Goal: Information Seeking & Learning: Learn about a topic

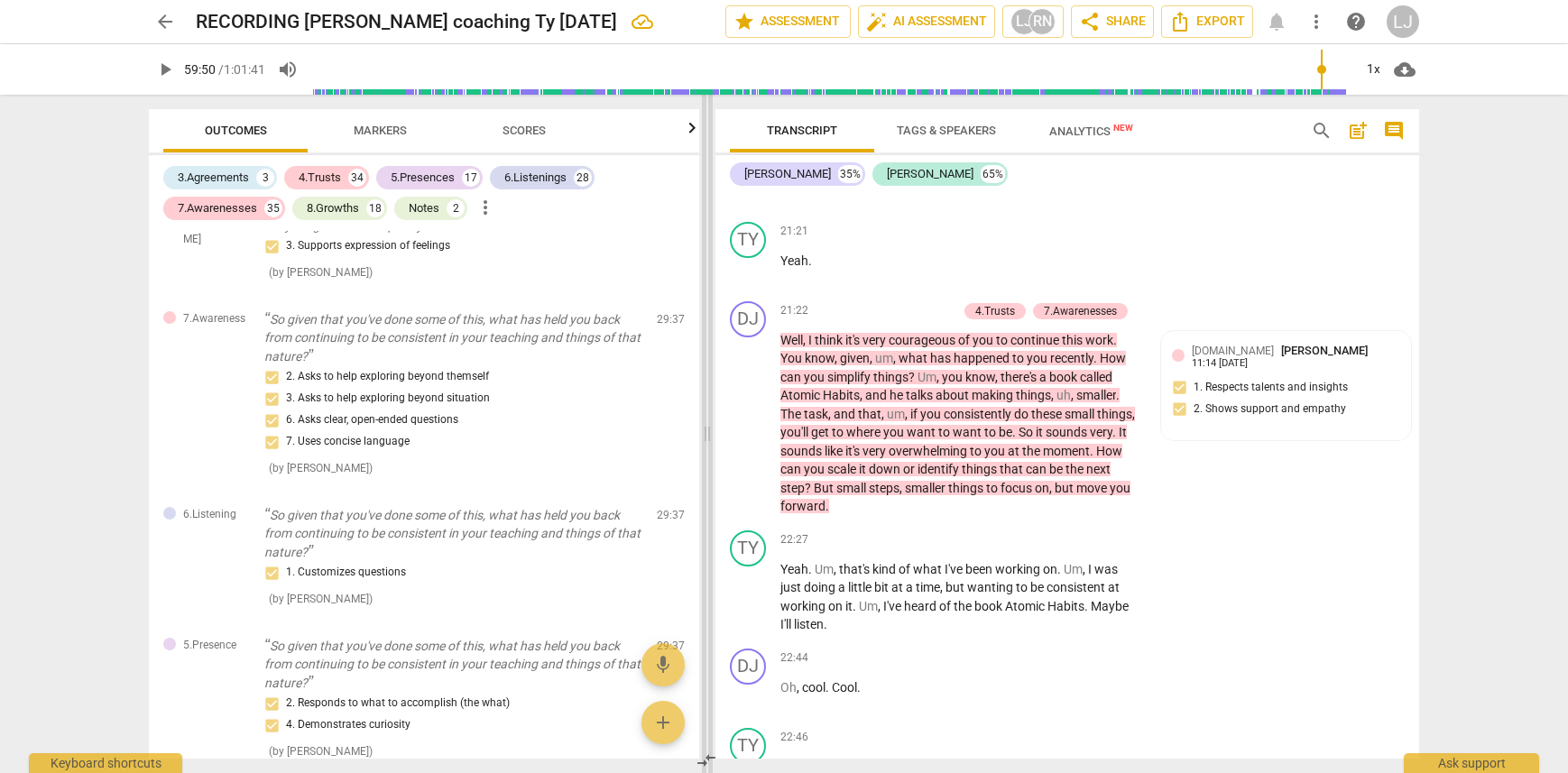
scroll to position [10795, 0]
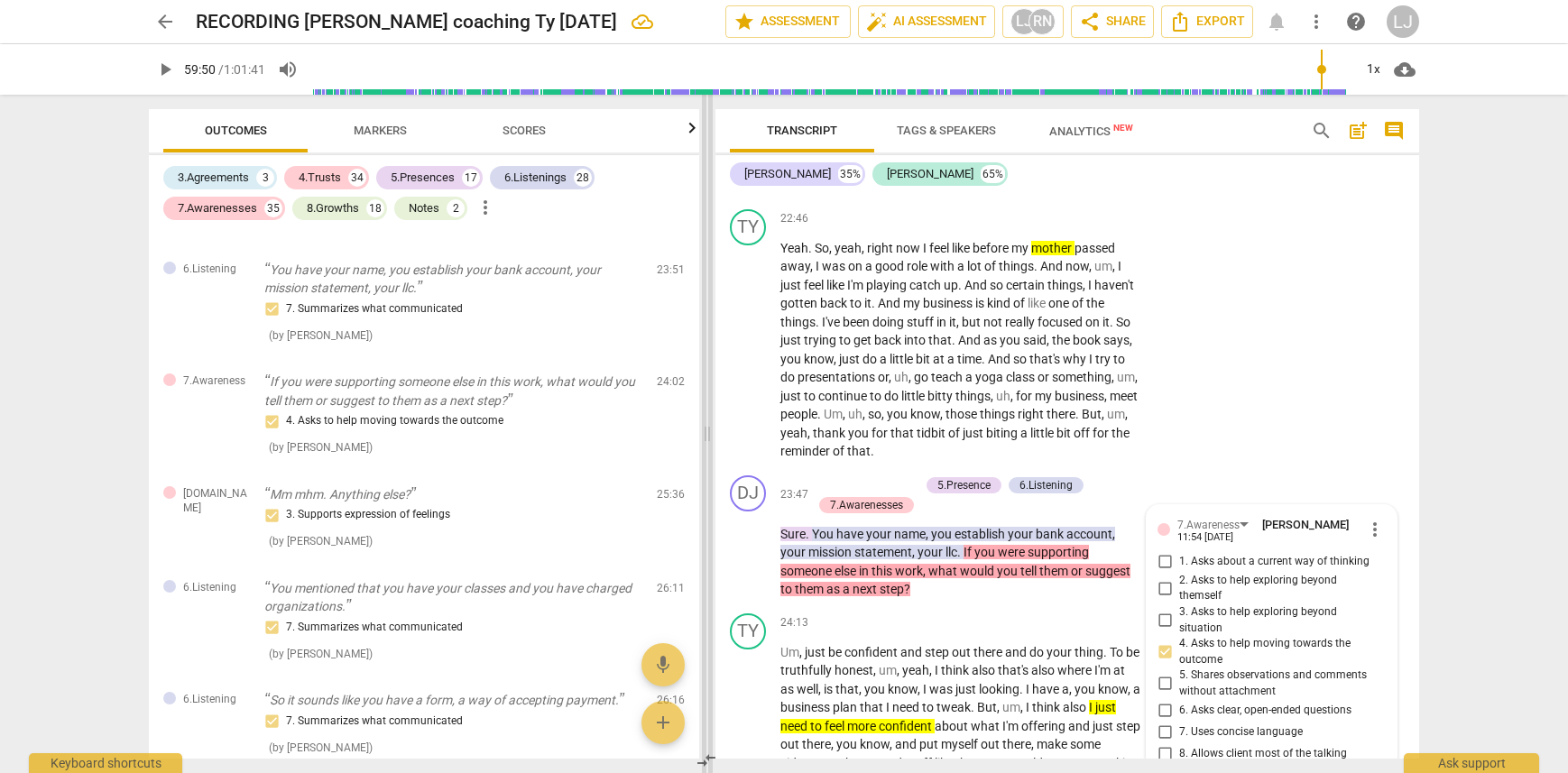
drag, startPoint x: 598, startPoint y: 435, endPoint x: 709, endPoint y: 436, distance: 111.0
click at [709, 436] on span at bounding box center [708, 433] width 11 height 678
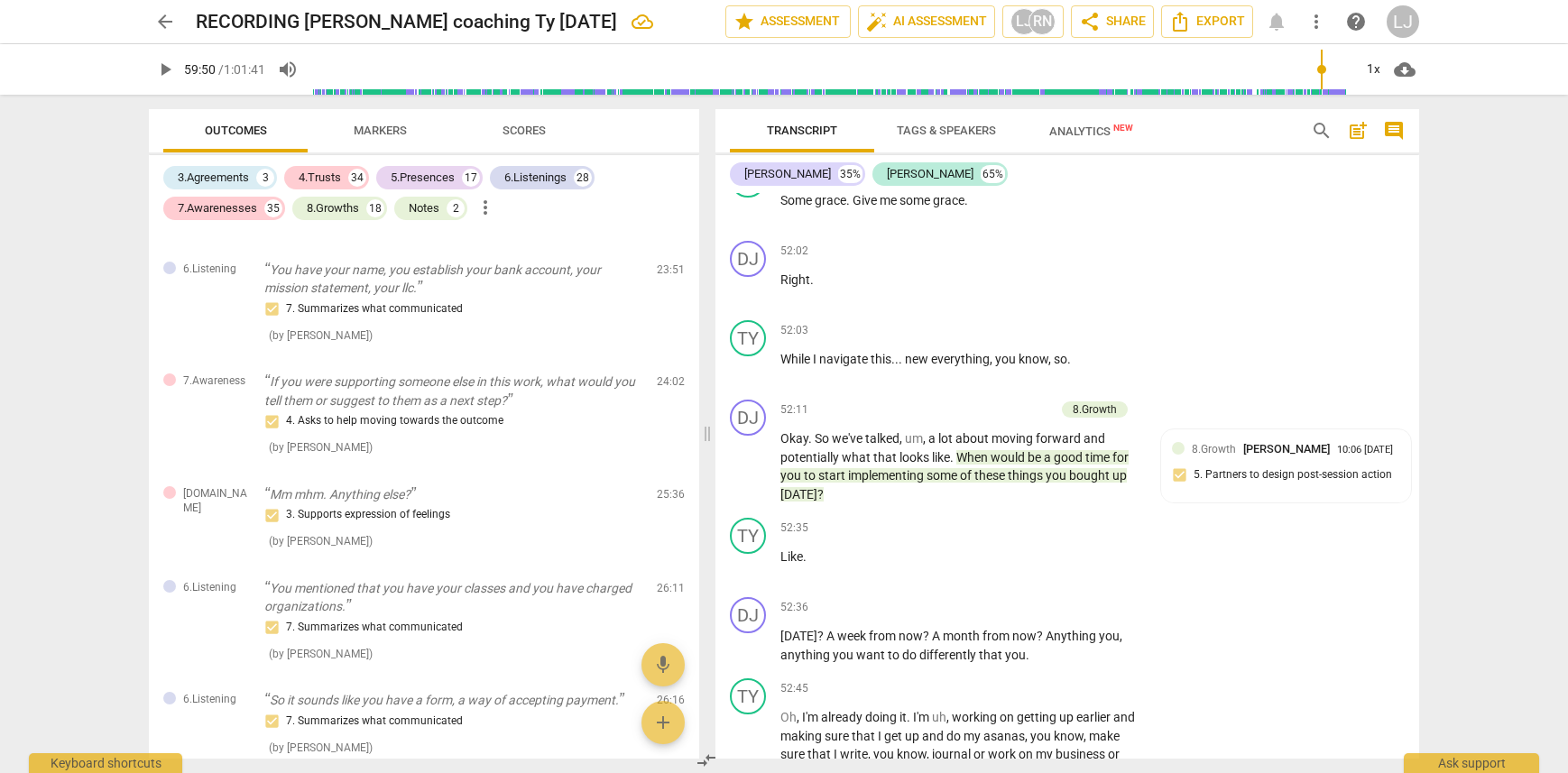
scroll to position [22785, 0]
click at [1476, 391] on div "arrow_back RECORDING [PERSON_NAME] coaching Ty [DATE] edit star Assessment auto…" at bounding box center [784, 386] width 1568 height 773
click at [1499, 230] on div "arrow_back RECORDING [PERSON_NAME] coaching Ty [DATE] edit star Assessment auto…" at bounding box center [784, 386] width 1568 height 773
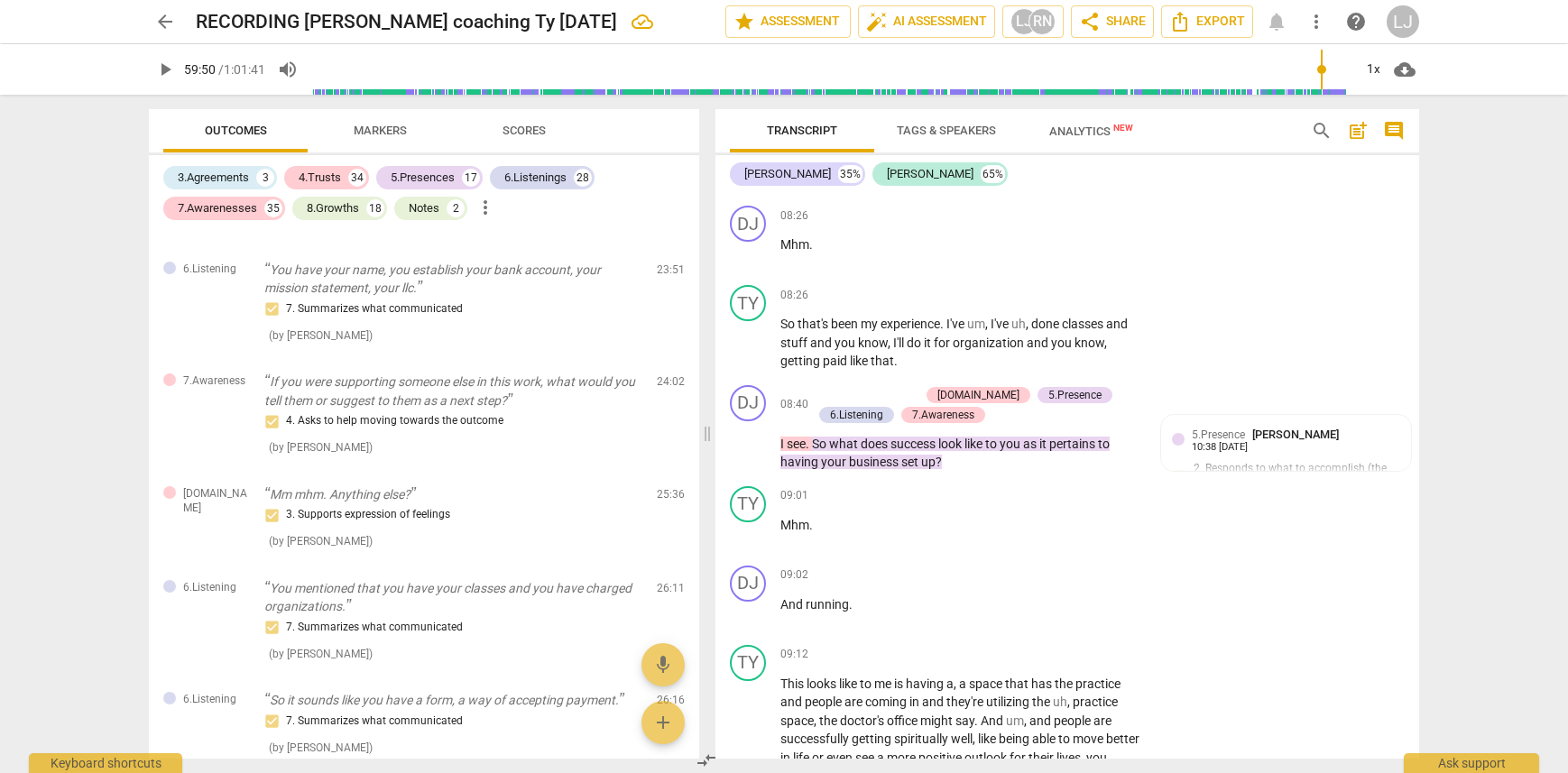
scroll to position [5084, 0]
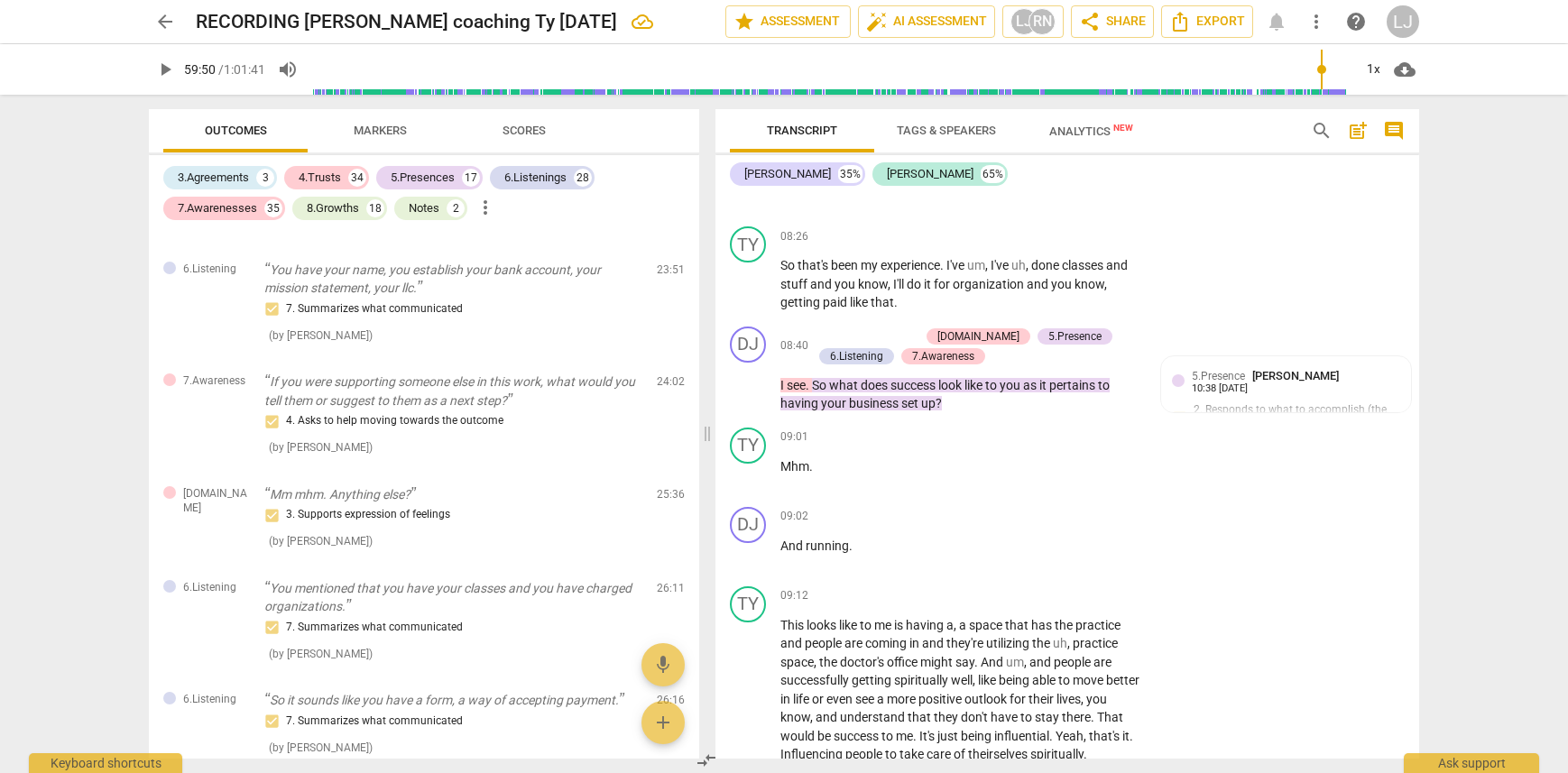
click at [1451, 356] on div "arrow_back RECORDING [PERSON_NAME] coaching Ty [DATE] edit star Assessment auto…" at bounding box center [784, 386] width 1568 height 773
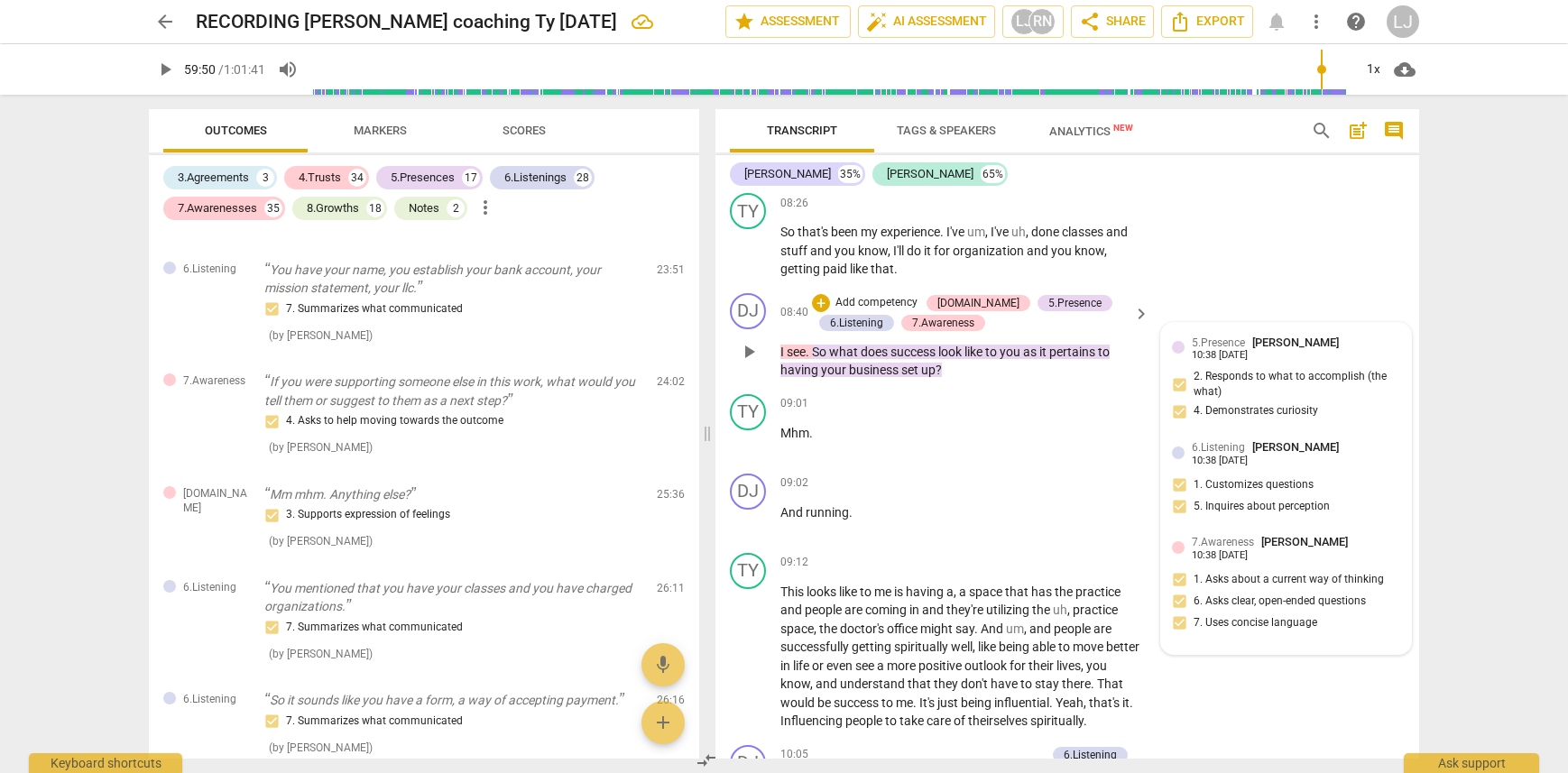
scroll to position [5125, 0]
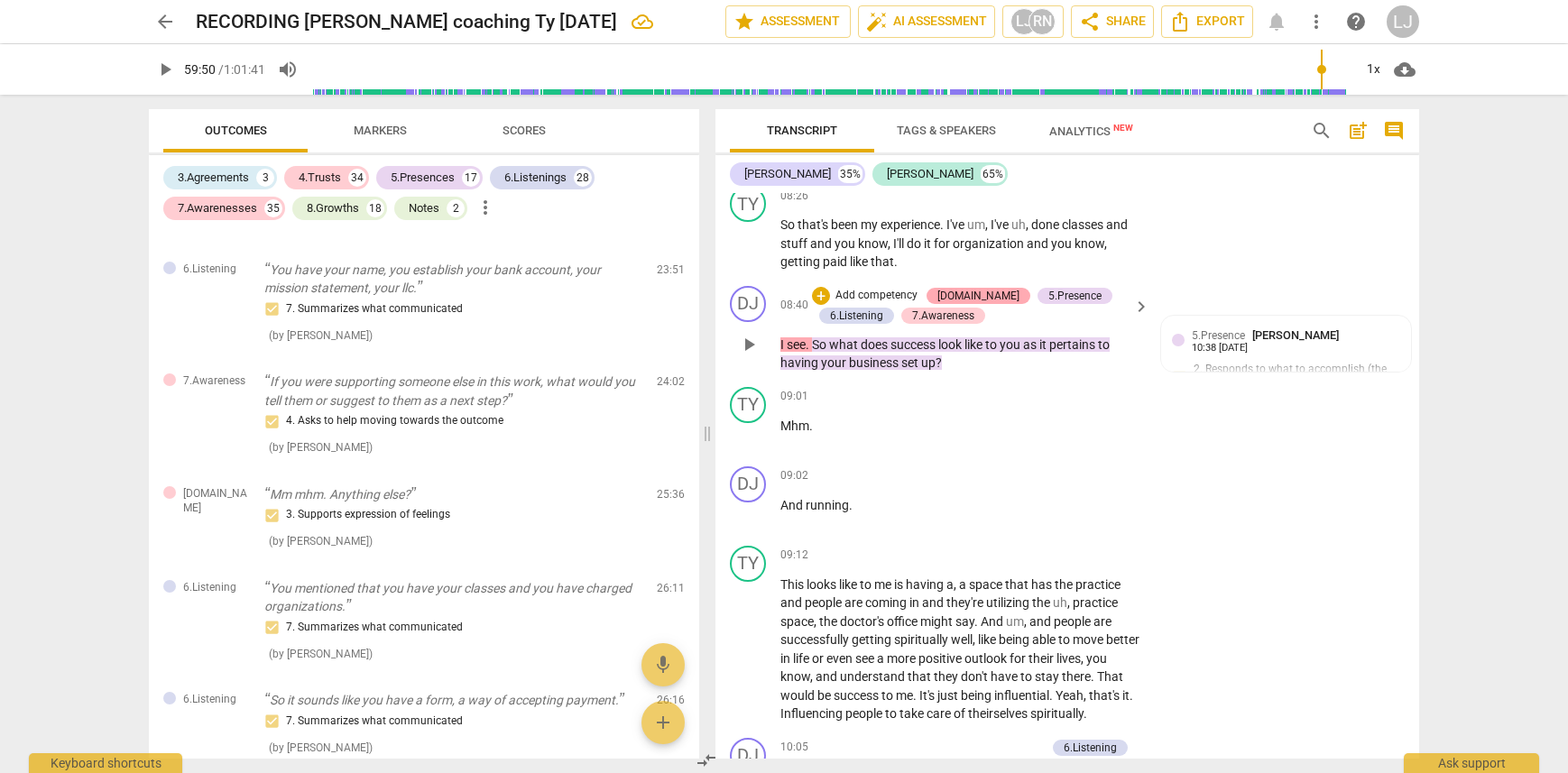
click at [961, 304] on div "[DOMAIN_NAME]" at bounding box center [978, 296] width 83 height 17
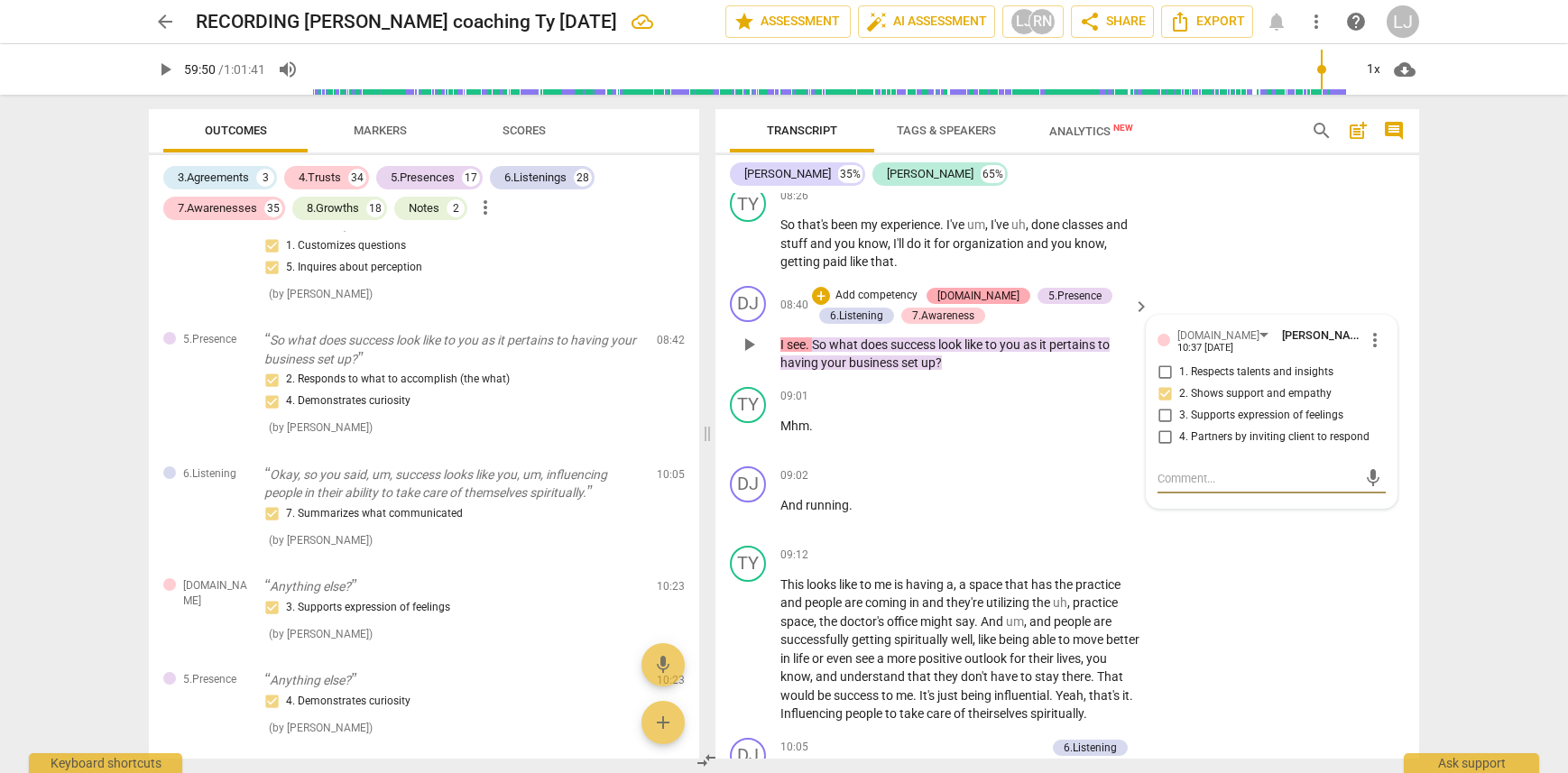
scroll to position [2138, 0]
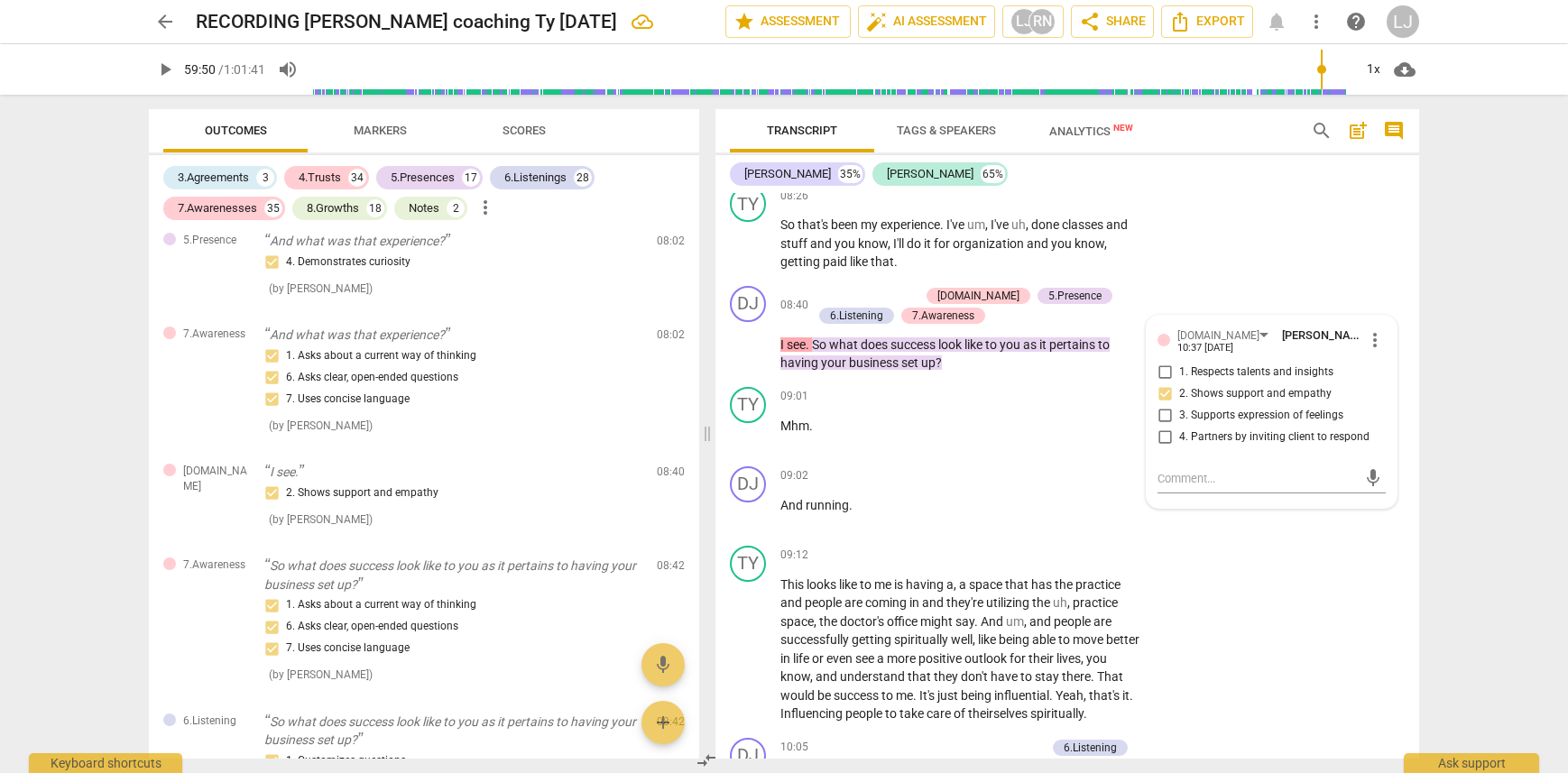
click at [1482, 301] on div "arrow_back RECORDING [PERSON_NAME] coaching Ty [DATE] edit star Assessment auto…" at bounding box center [784, 386] width 1568 height 773
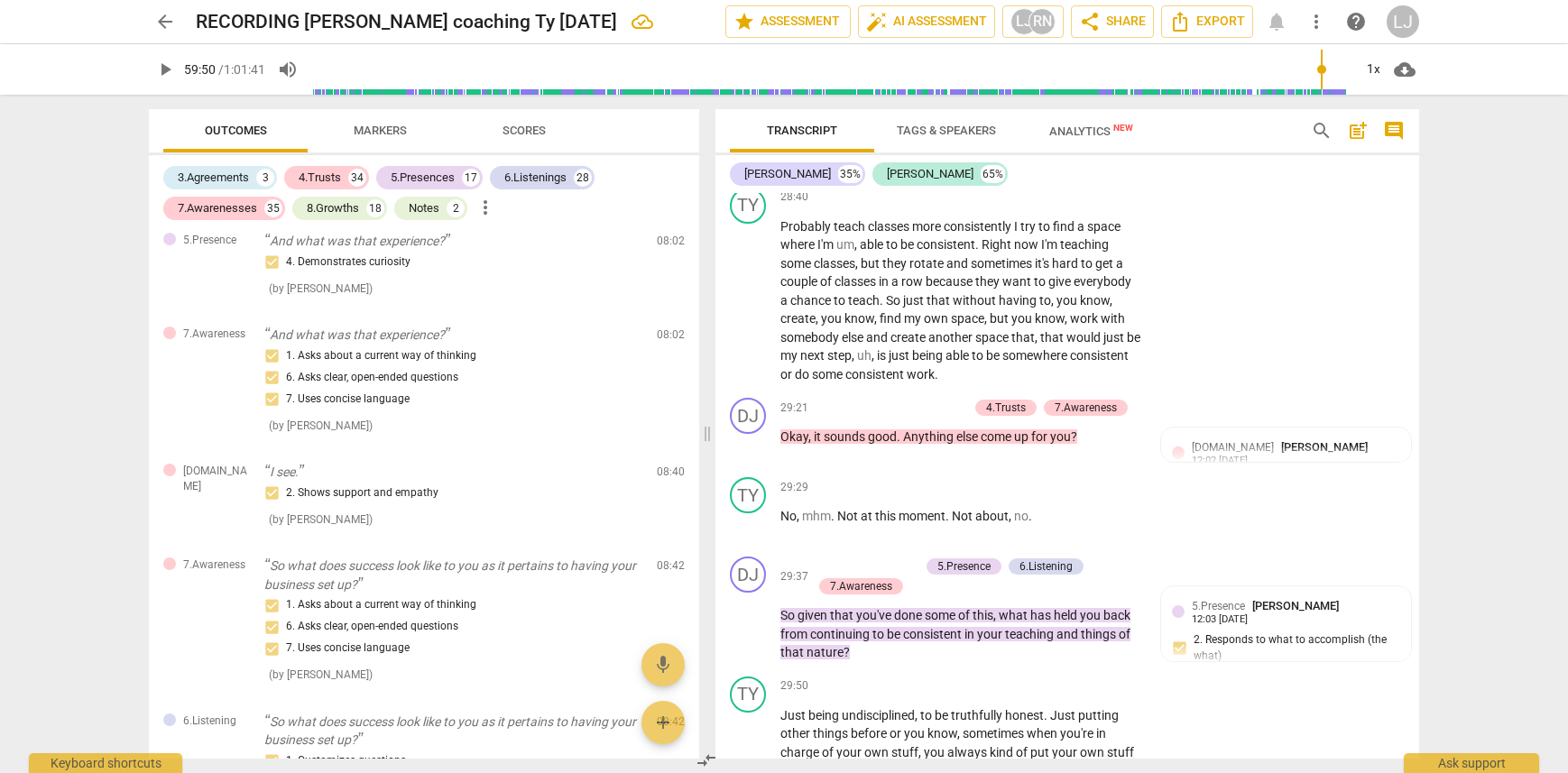
scroll to position [13477, 0]
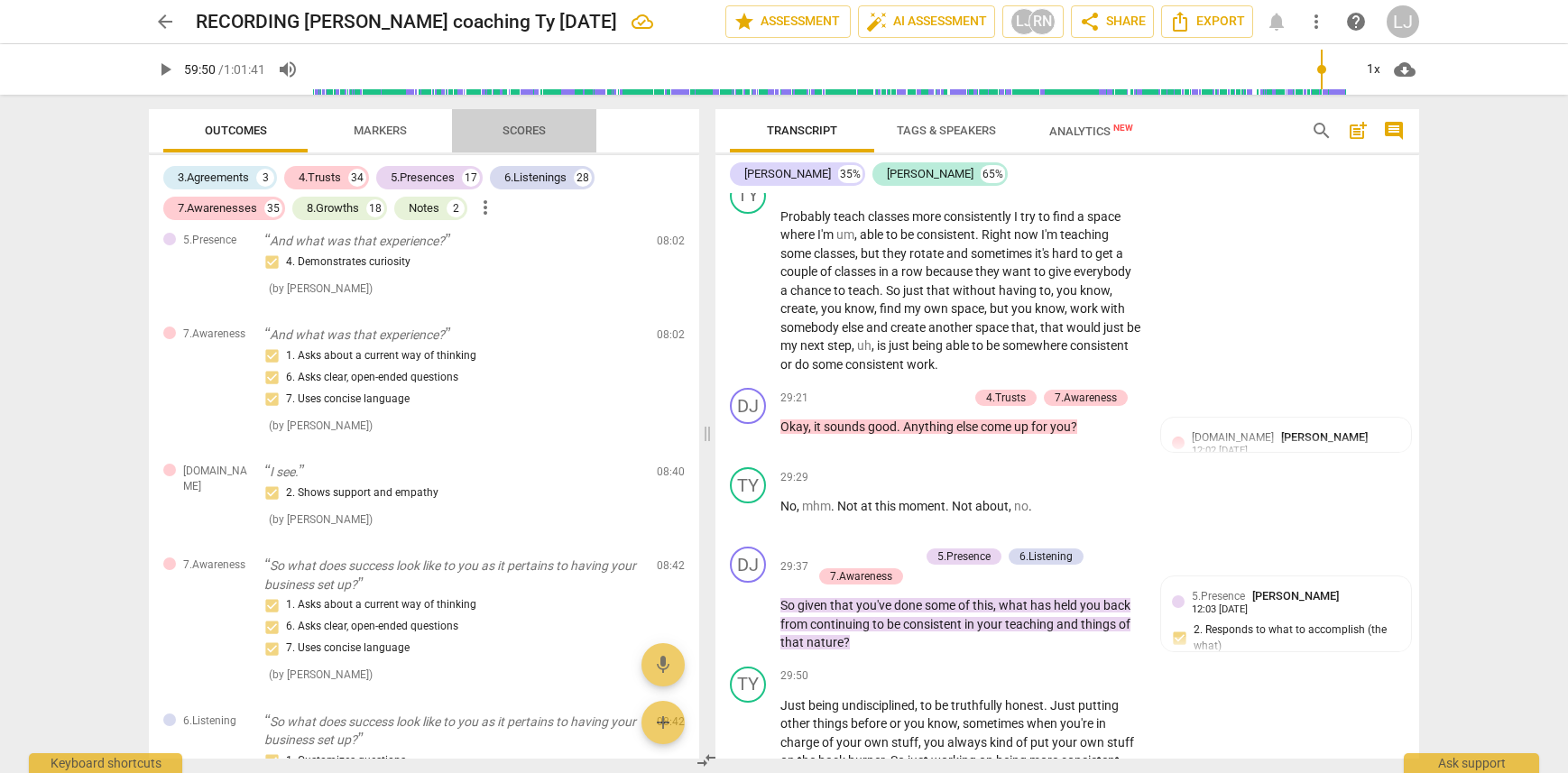
click at [522, 124] on span "Scores" at bounding box center [524, 130] width 44 height 14
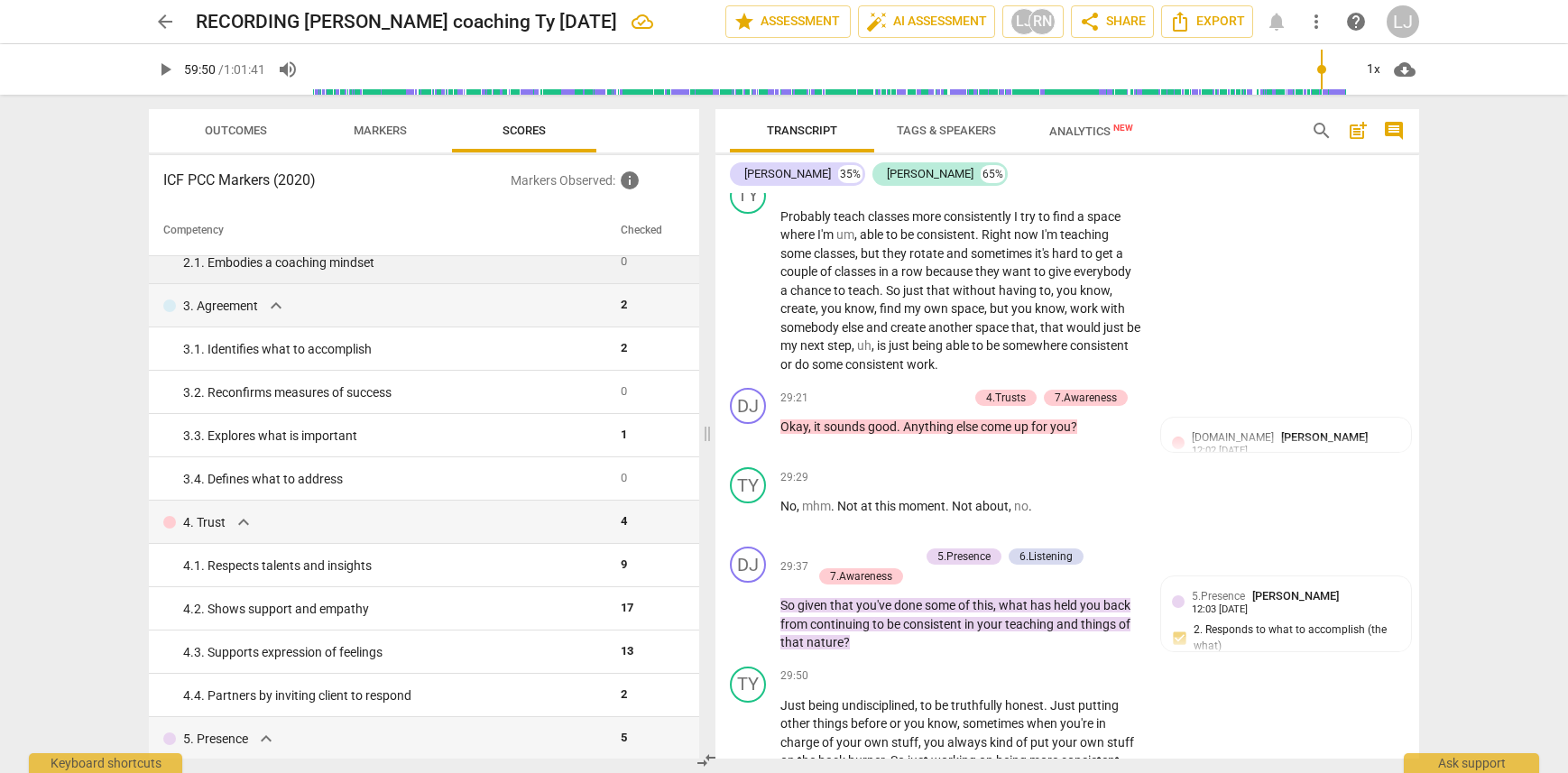
scroll to position [0, 0]
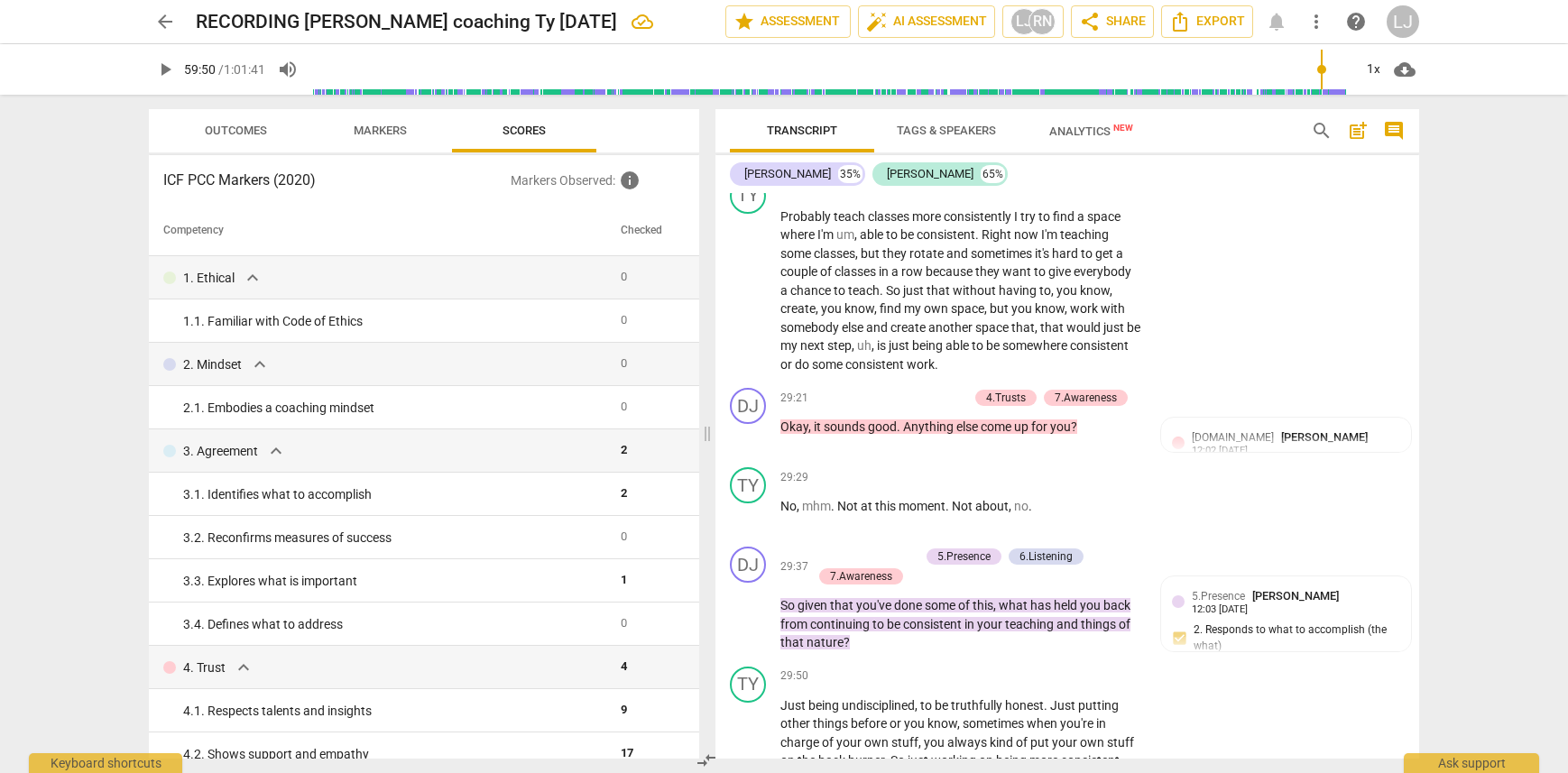
click at [1500, 298] on div "arrow_back RECORDING [PERSON_NAME] coaching Ty [DATE] edit star Assessment auto…" at bounding box center [784, 386] width 1568 height 773
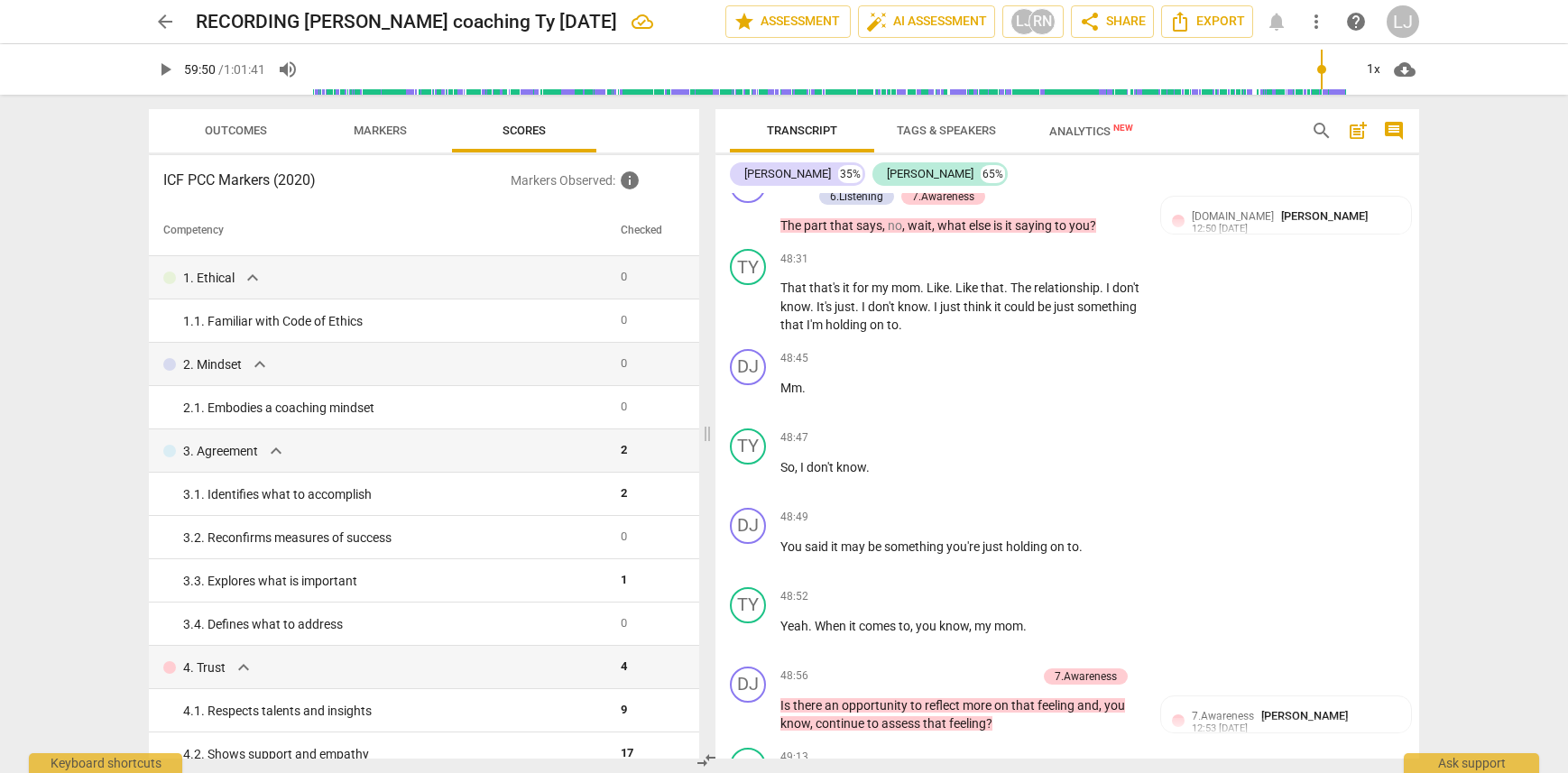
scroll to position [20863, 0]
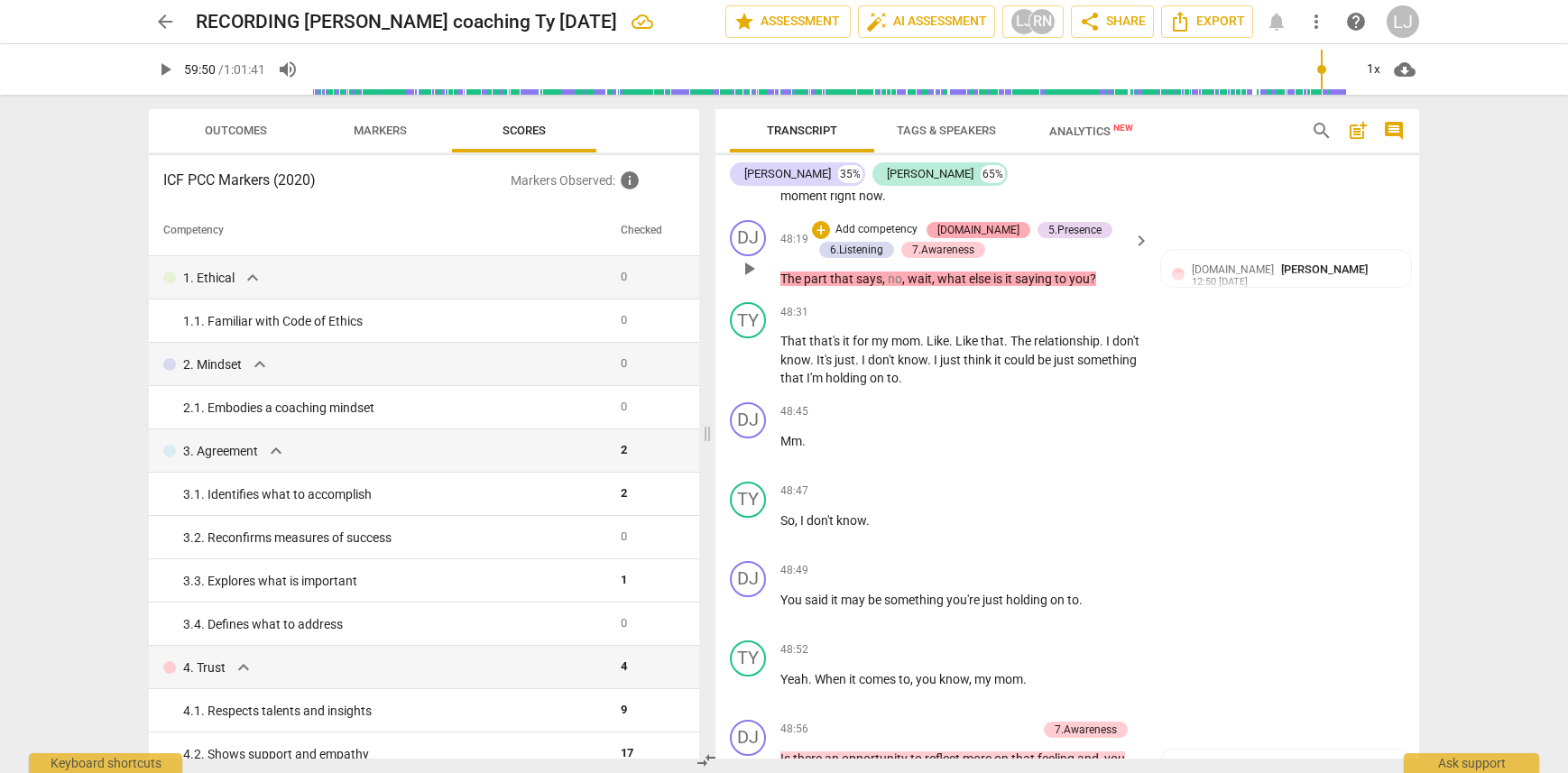
click at [961, 238] on div "[DOMAIN_NAME]" at bounding box center [978, 230] width 83 height 17
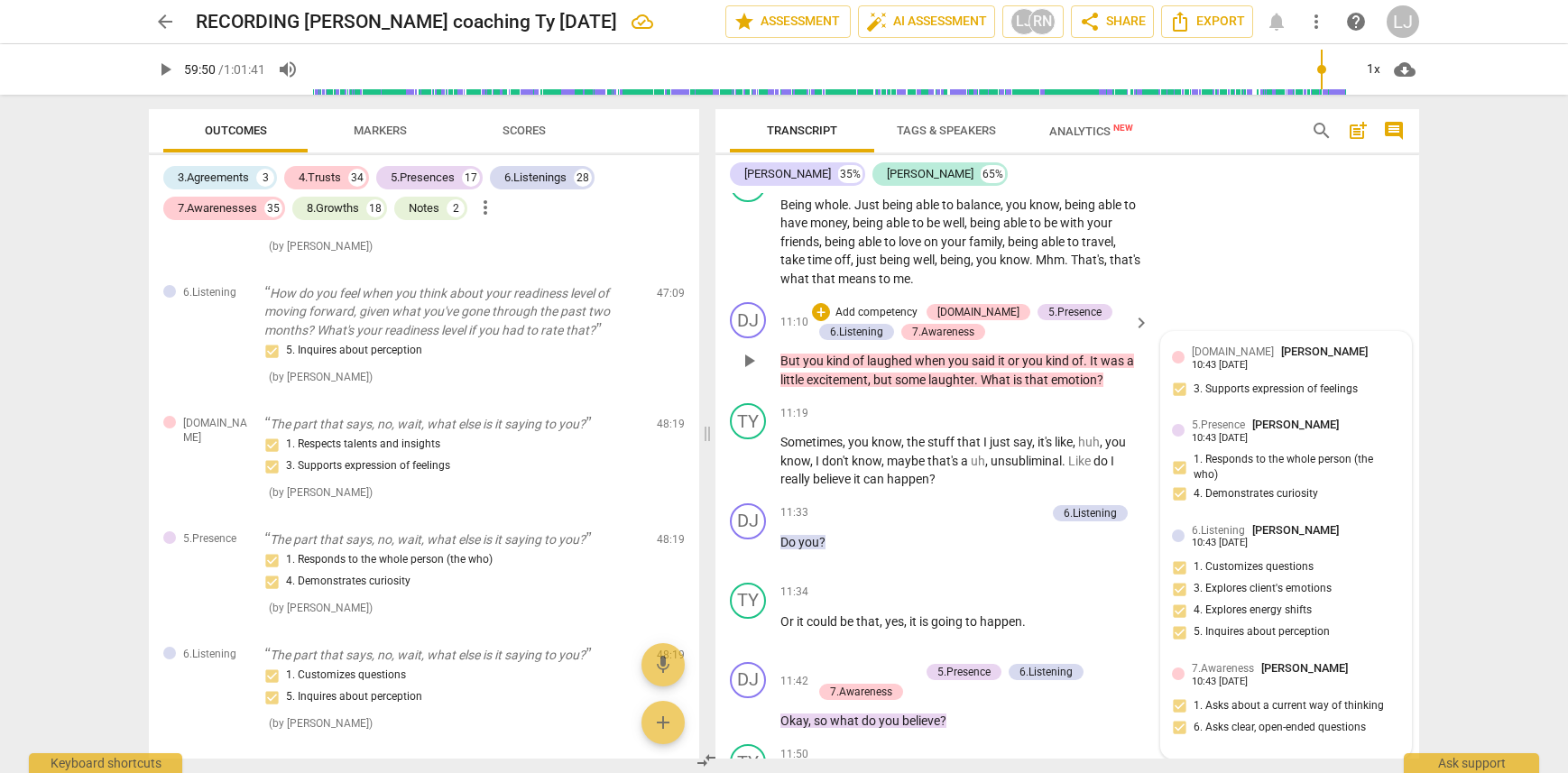
scroll to position [6119, 0]
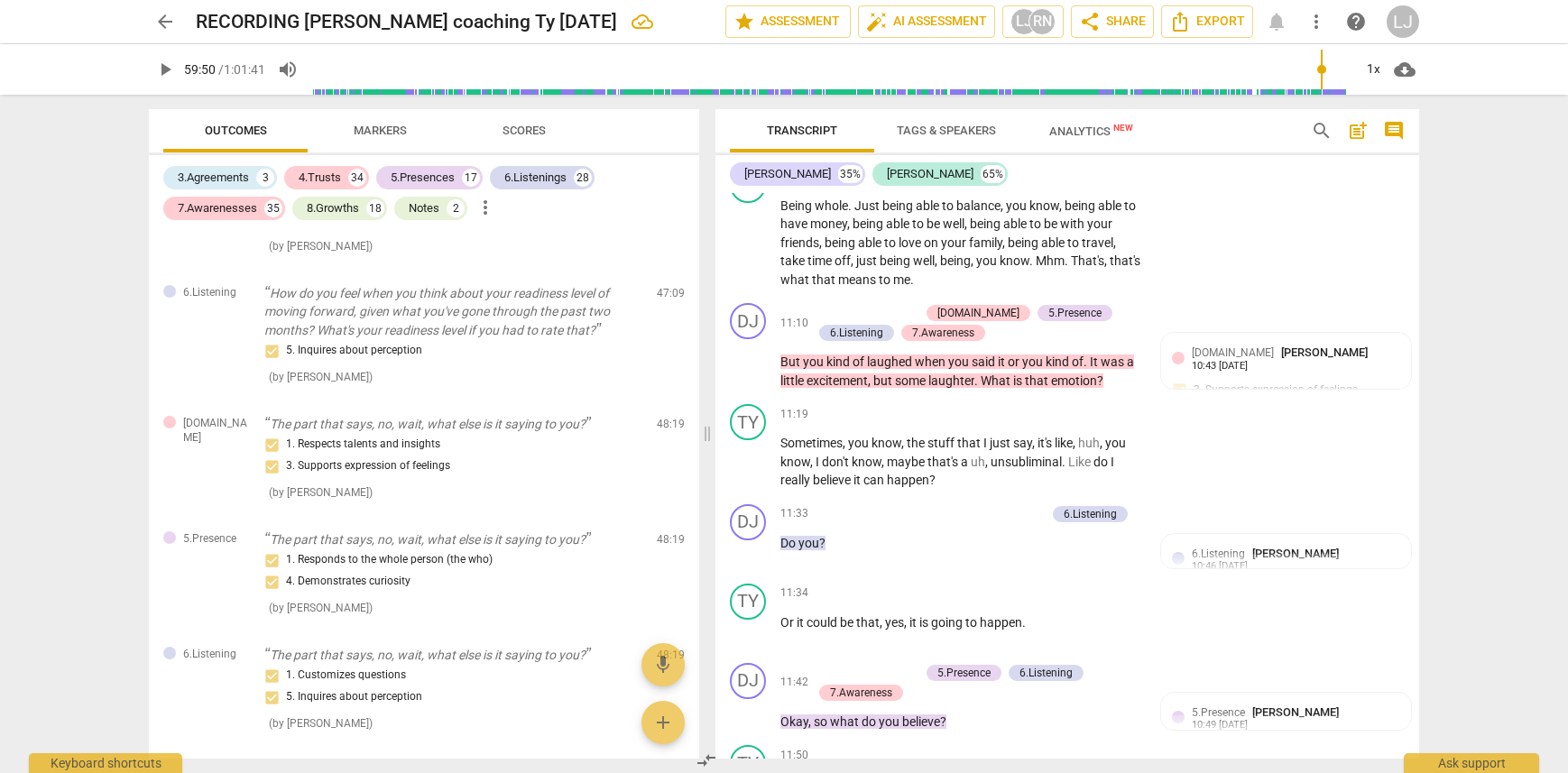
click at [1459, 428] on div "arrow_back RECORDING [PERSON_NAME] coaching Ty [DATE] edit star Assessment auto…" at bounding box center [784, 386] width 1568 height 773
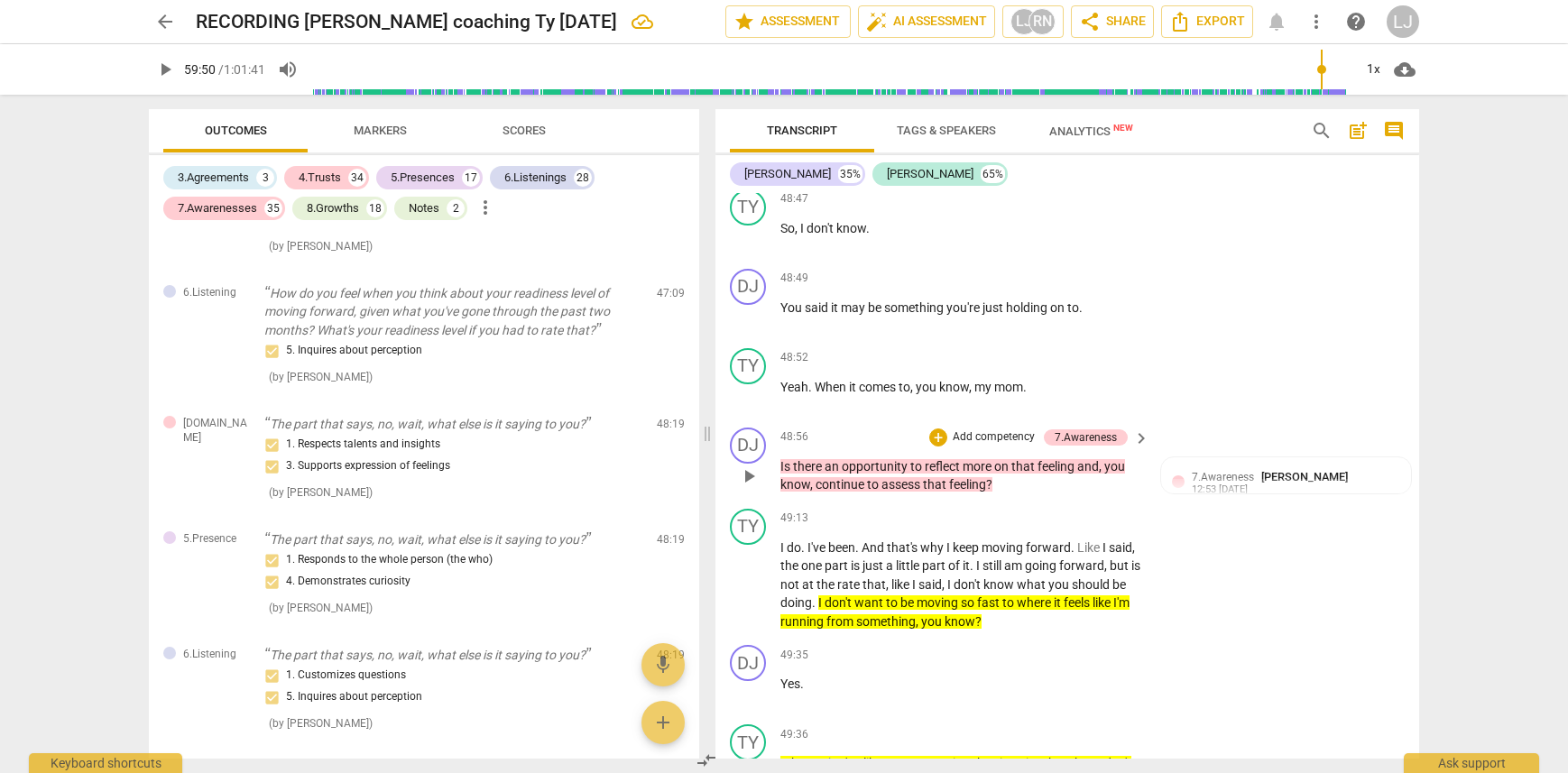
scroll to position [21161, 0]
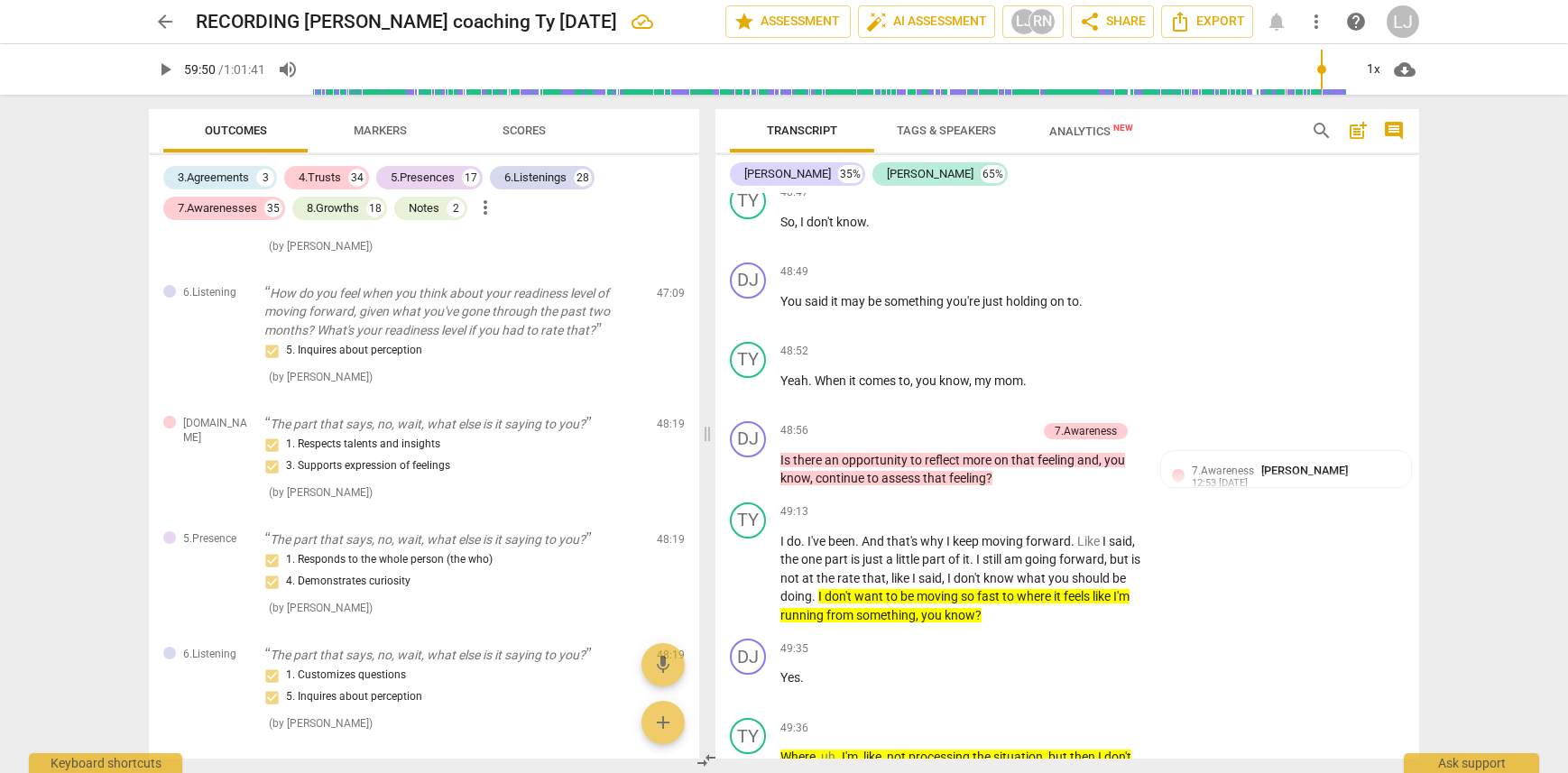
click at [1477, 531] on div "arrow_back RECORDING [PERSON_NAME] coaching Ty [DATE] edit star Assessment auto…" at bounding box center [784, 386] width 1568 height 773
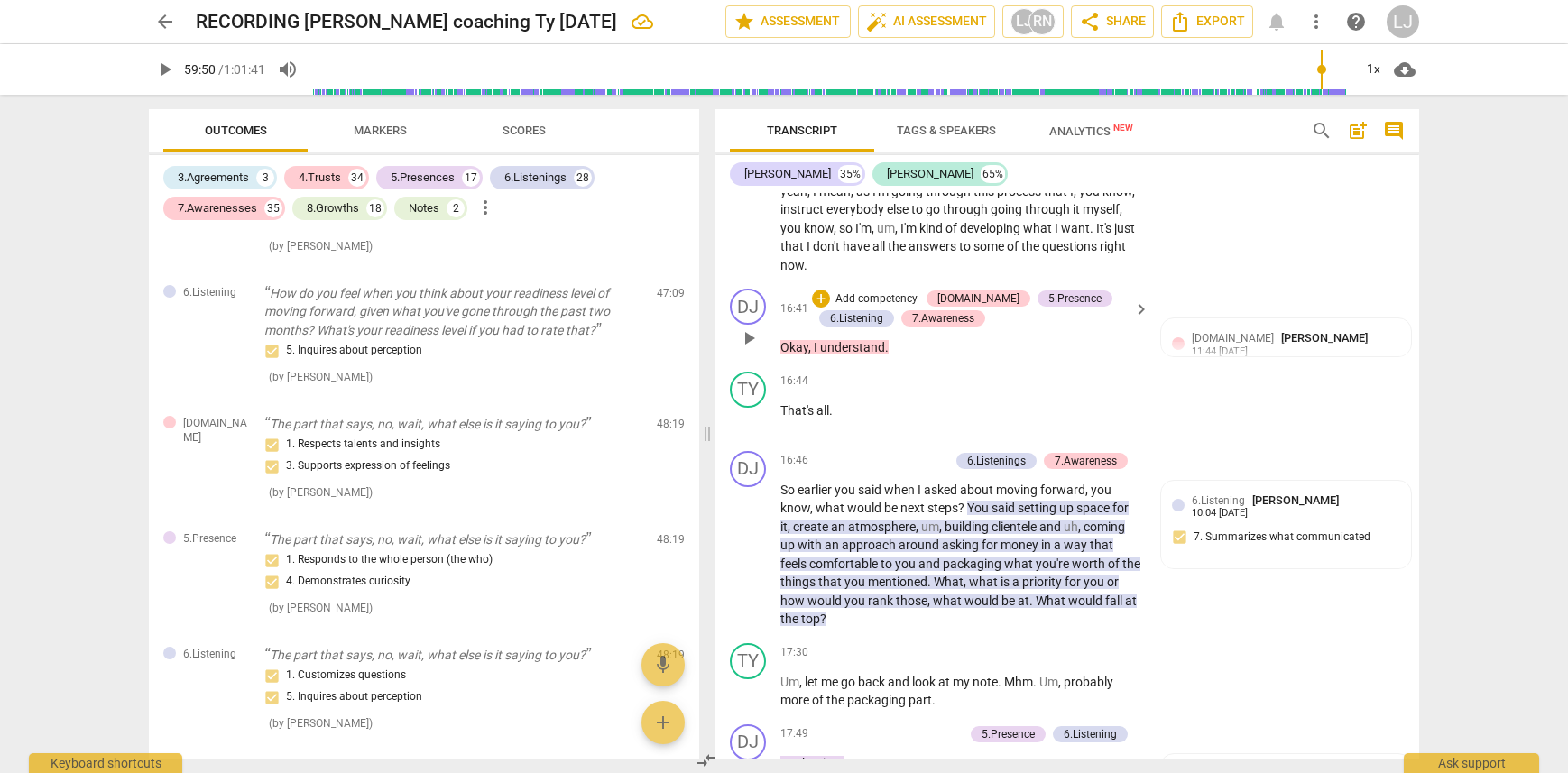
scroll to position [8283, 0]
click at [1549, 311] on div "arrow_back RECORDING [PERSON_NAME] coaching Ty [DATE] edit star Assessment auto…" at bounding box center [784, 386] width 1568 height 773
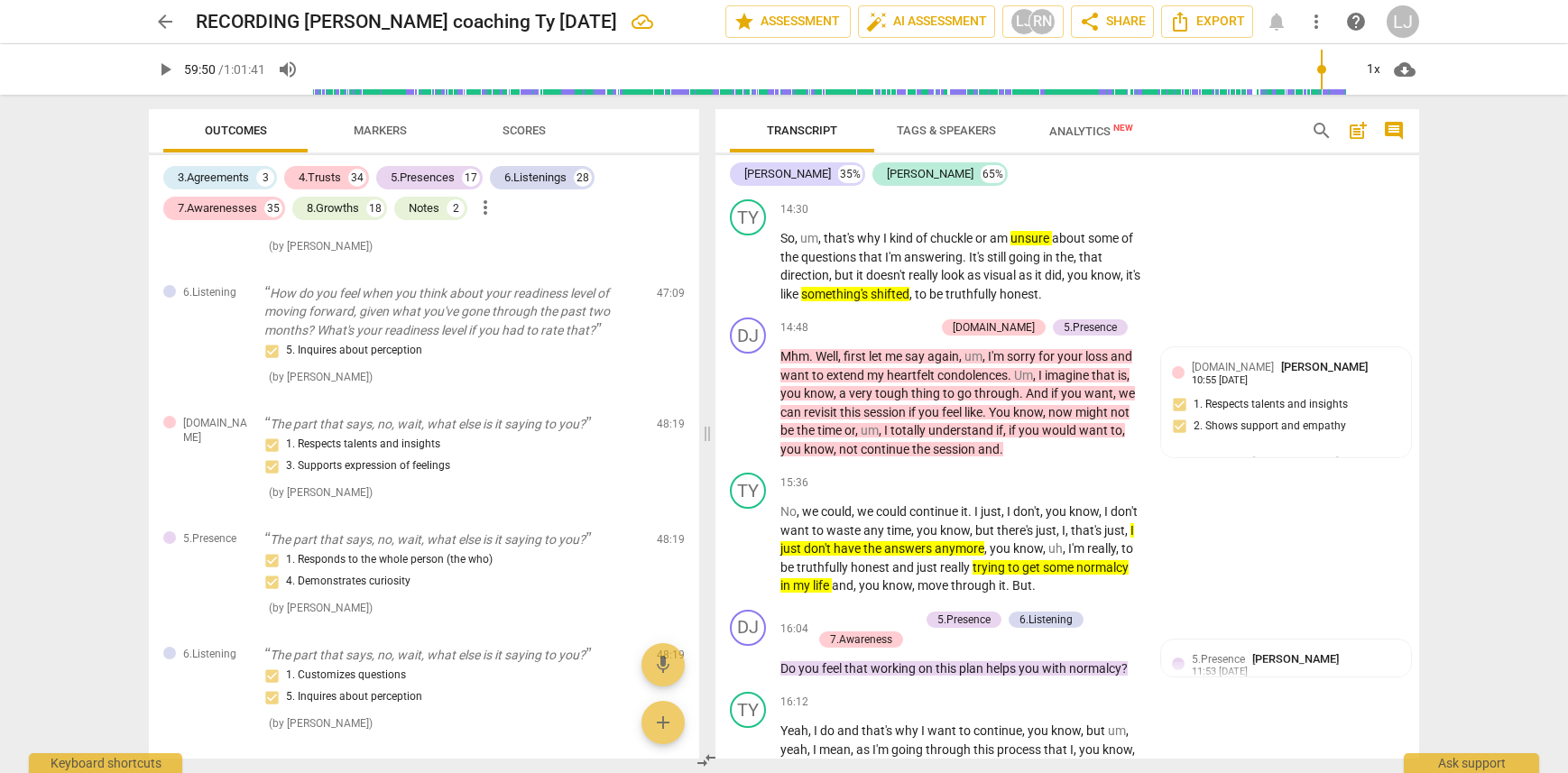
scroll to position [7711, 0]
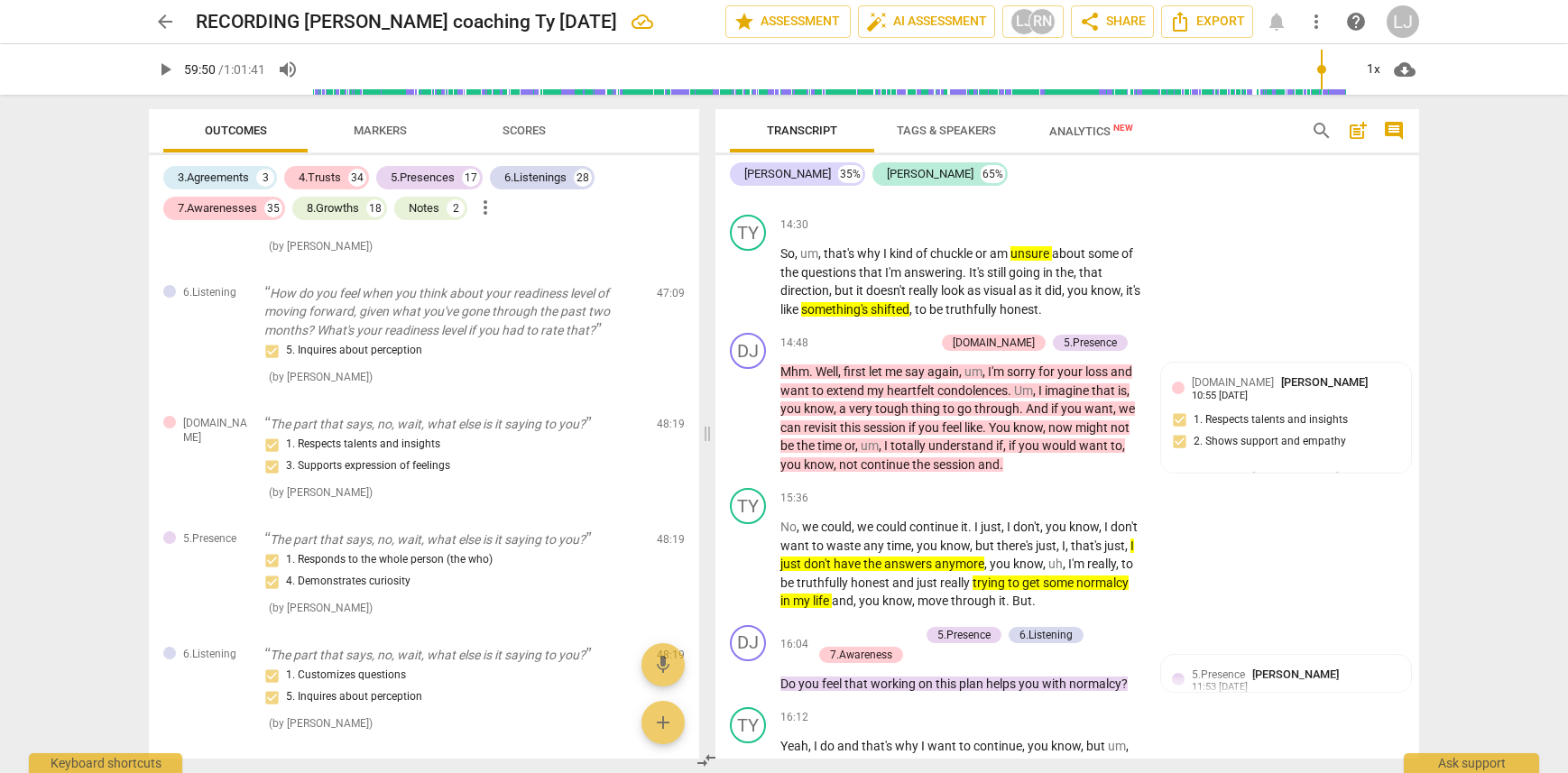
click at [1510, 255] on div "arrow_back RECORDING [PERSON_NAME] coaching Ty [DATE] edit star Assessment auto…" at bounding box center [784, 386] width 1568 height 773
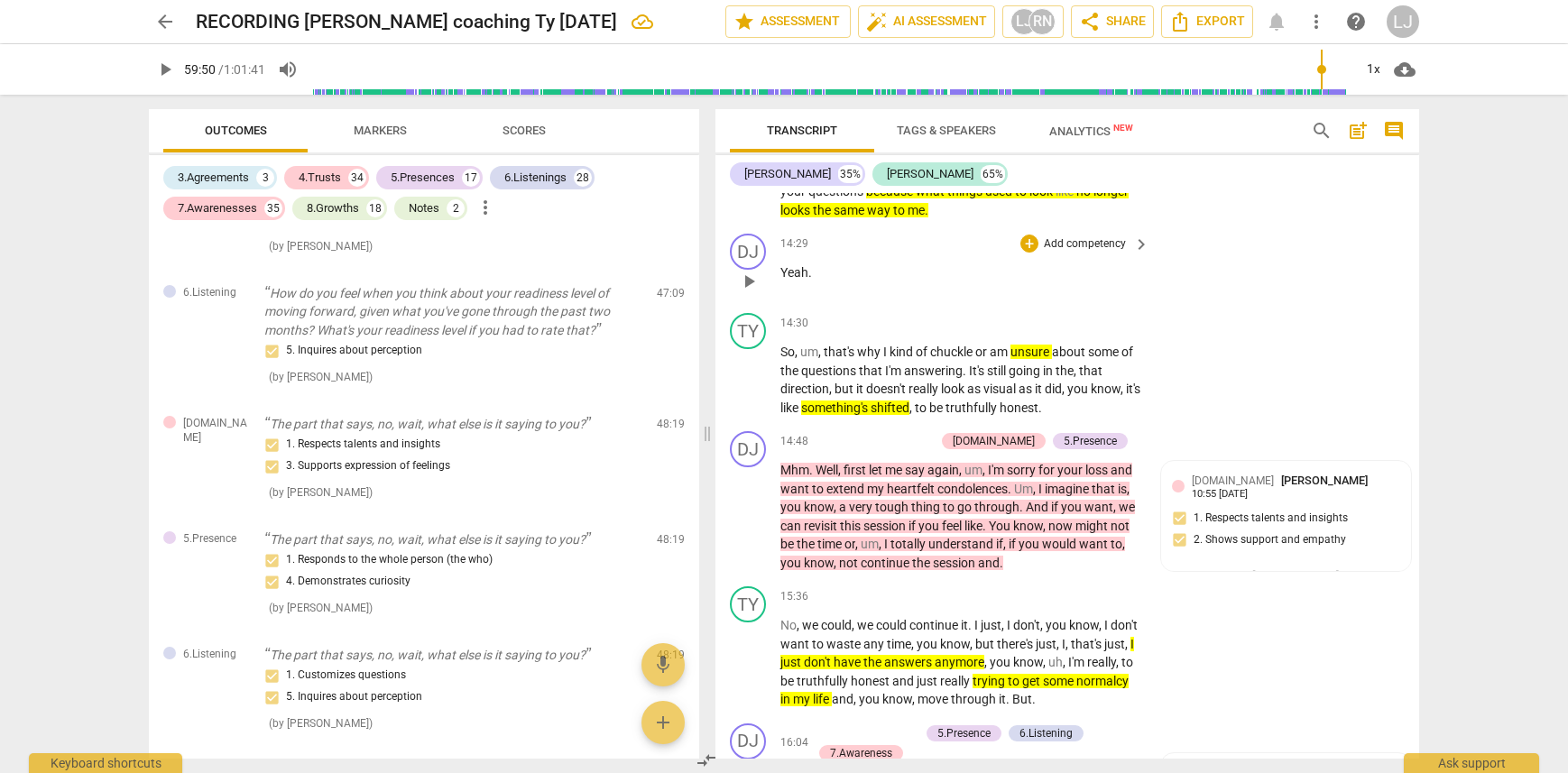
scroll to position [7614, 0]
click at [1322, 127] on span "search" at bounding box center [1321, 130] width 21 height 21
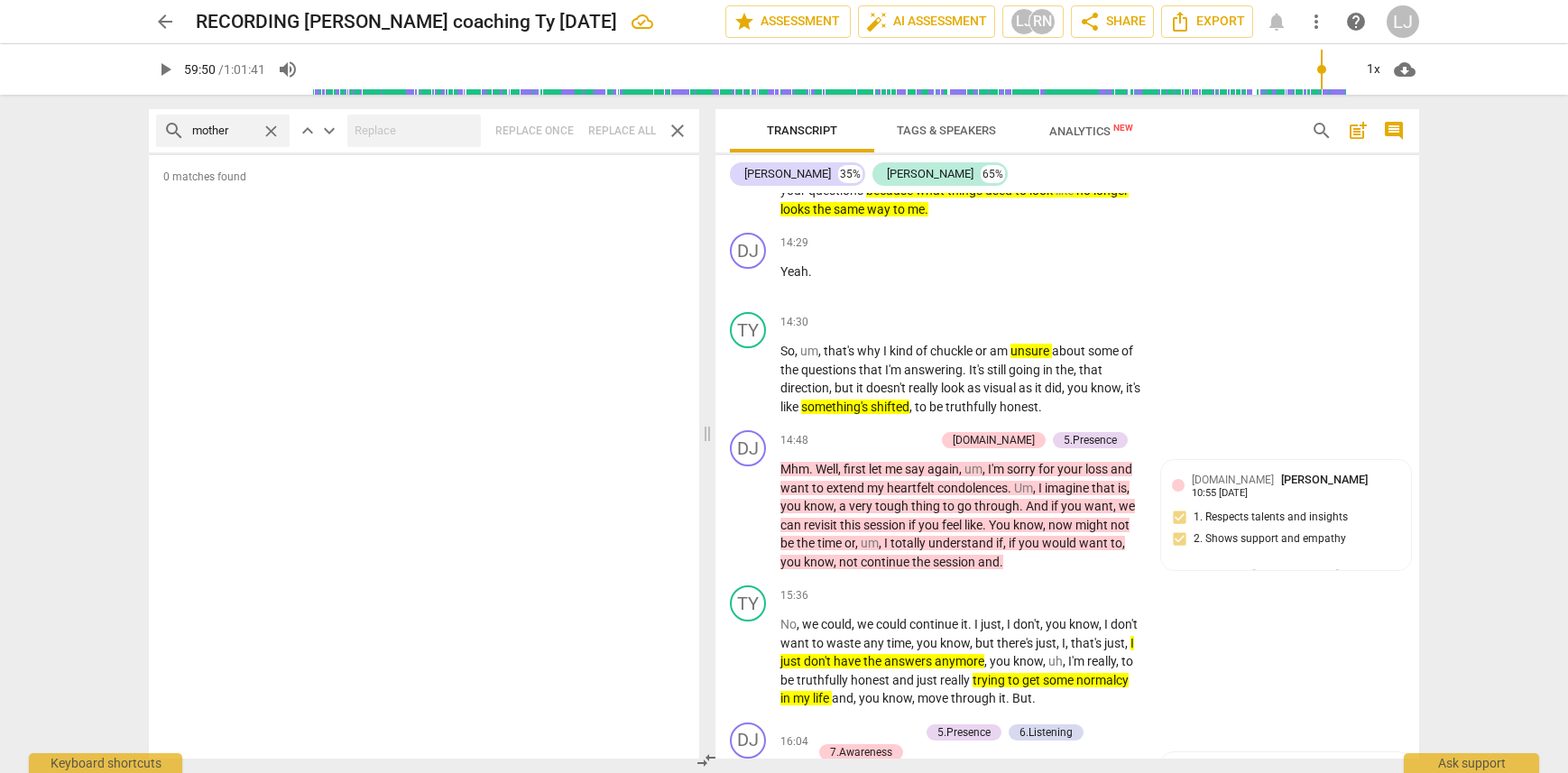
type input "mother"
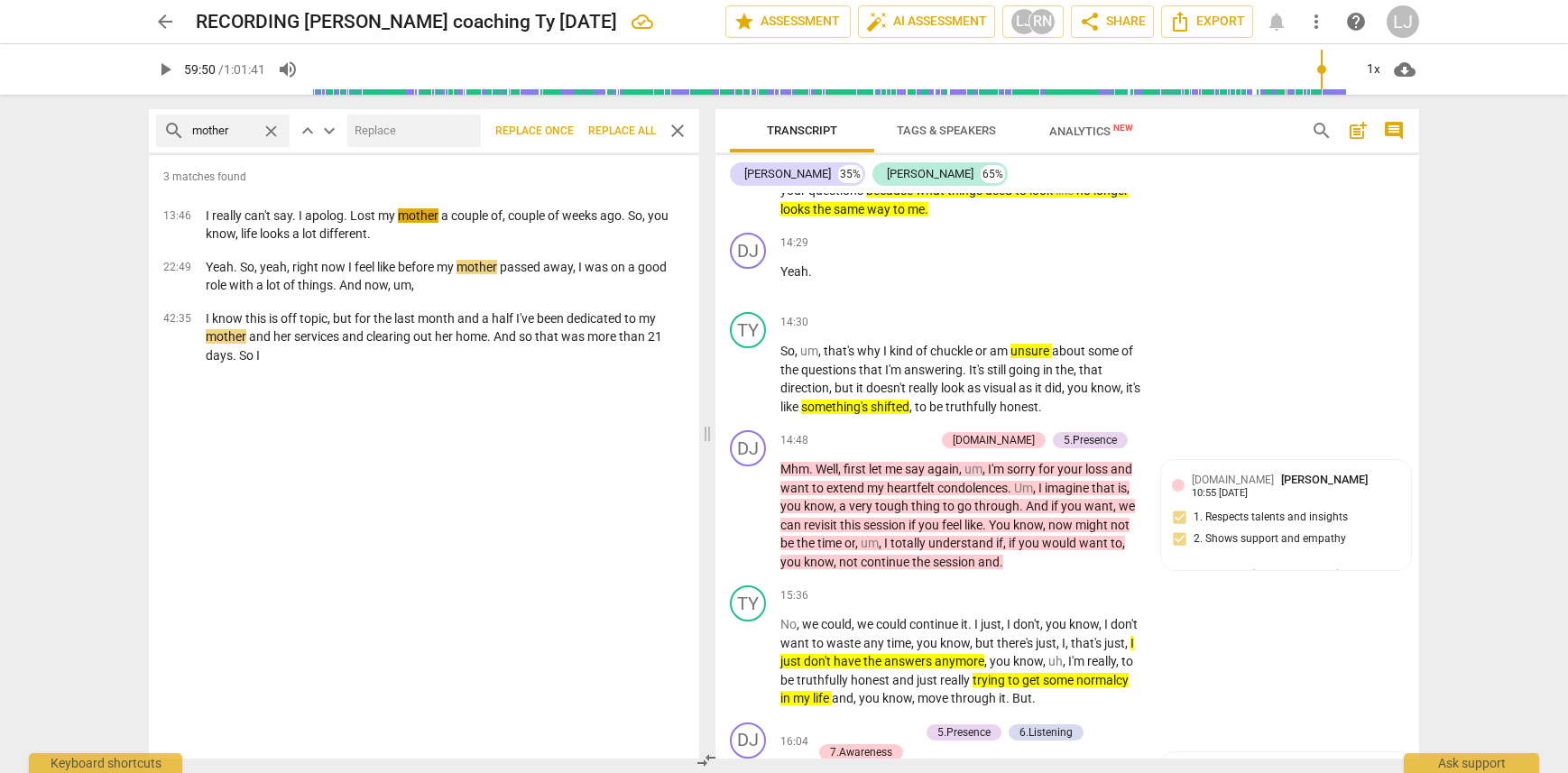
click at [1447, 249] on div "arrow_back RECORDING [PERSON_NAME] coaching Ty [DATE] edit star Assessment auto…" at bounding box center [784, 386] width 1568 height 773
click at [1477, 246] on div "arrow_back RECORDING [PERSON_NAME] coaching Ty [DATE] edit star Assessment auto…" at bounding box center [784, 386] width 1568 height 773
drag, startPoint x: 676, startPoint y: 131, endPoint x: 1437, endPoint y: 200, distance: 764.1
click at [676, 131] on span "close" at bounding box center [677, 130] width 21 height 21
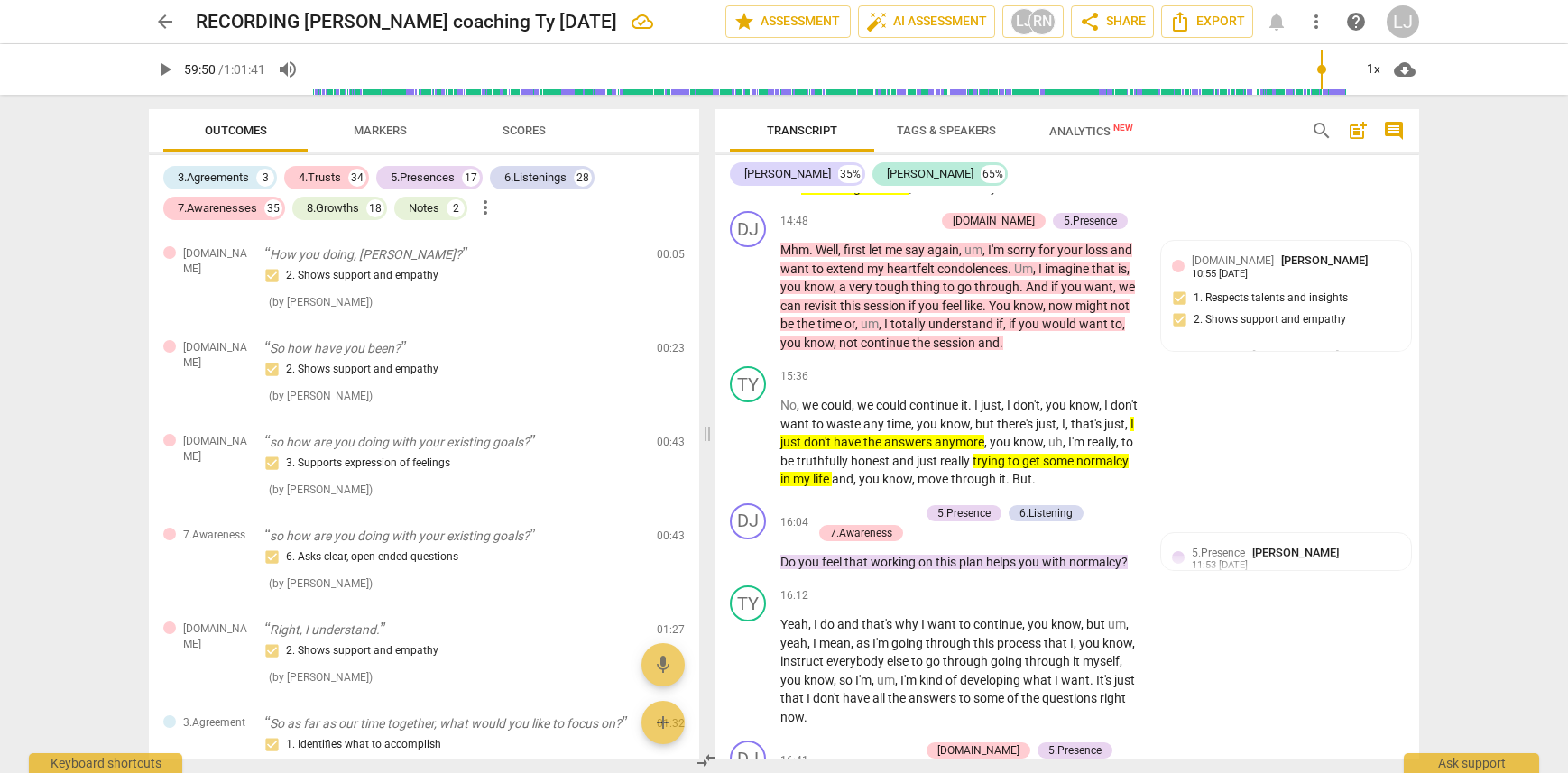
scroll to position [7711, 0]
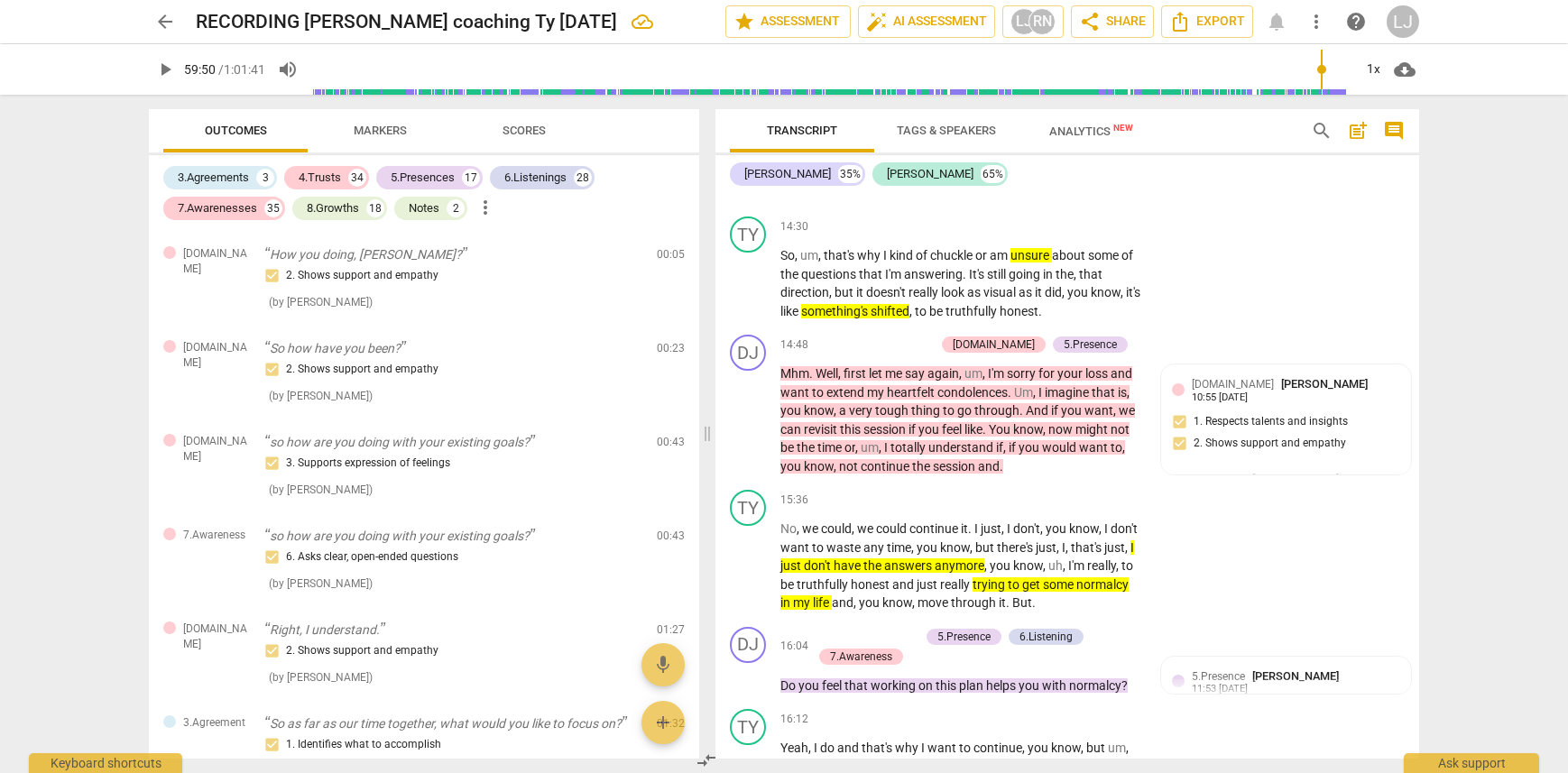
click at [1494, 515] on div "arrow_back RECORDING [PERSON_NAME] coaching Ty [DATE] edit star Assessment auto…" at bounding box center [784, 386] width 1568 height 773
click at [1481, 364] on div "arrow_back RECORDING [PERSON_NAME] coaching Ty [DATE] edit star Assessment auto…" at bounding box center [784, 386] width 1568 height 773
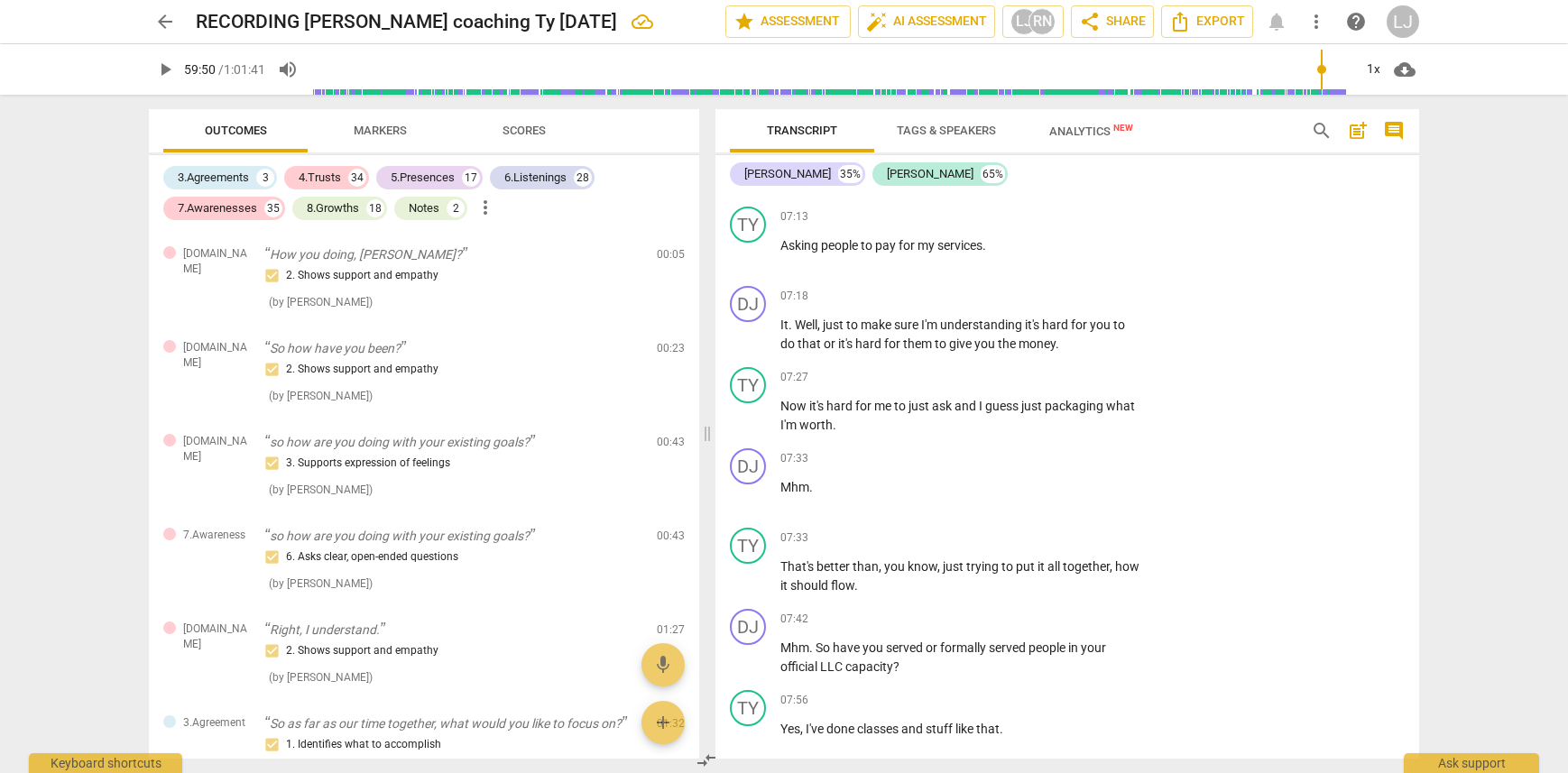
scroll to position [4117, 0]
click at [1479, 194] on div "arrow_back RECORDING [PERSON_NAME] coaching Ty [DATE] edit star Assessment auto…" at bounding box center [784, 386] width 1568 height 773
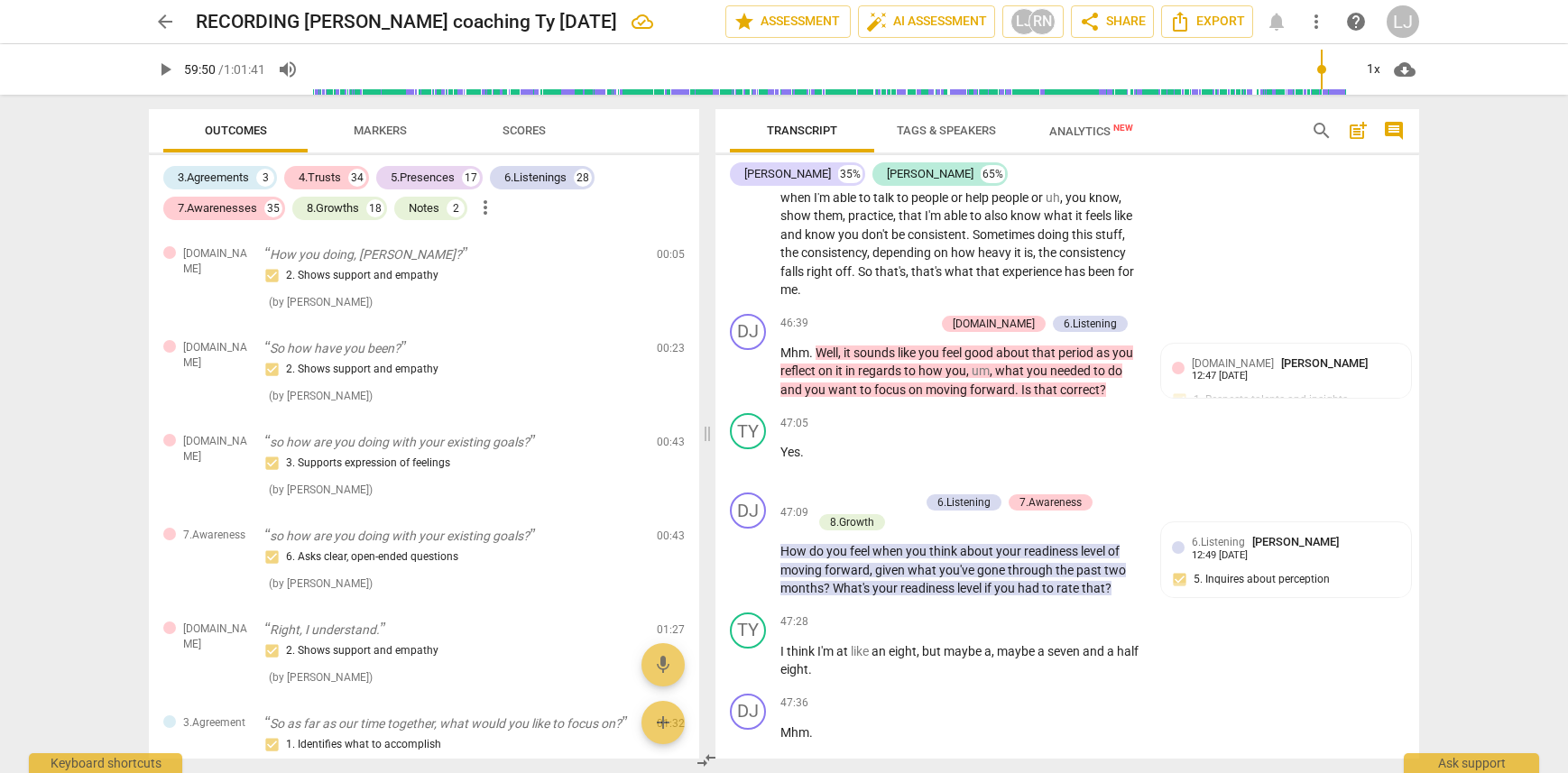
scroll to position [20136, 0]
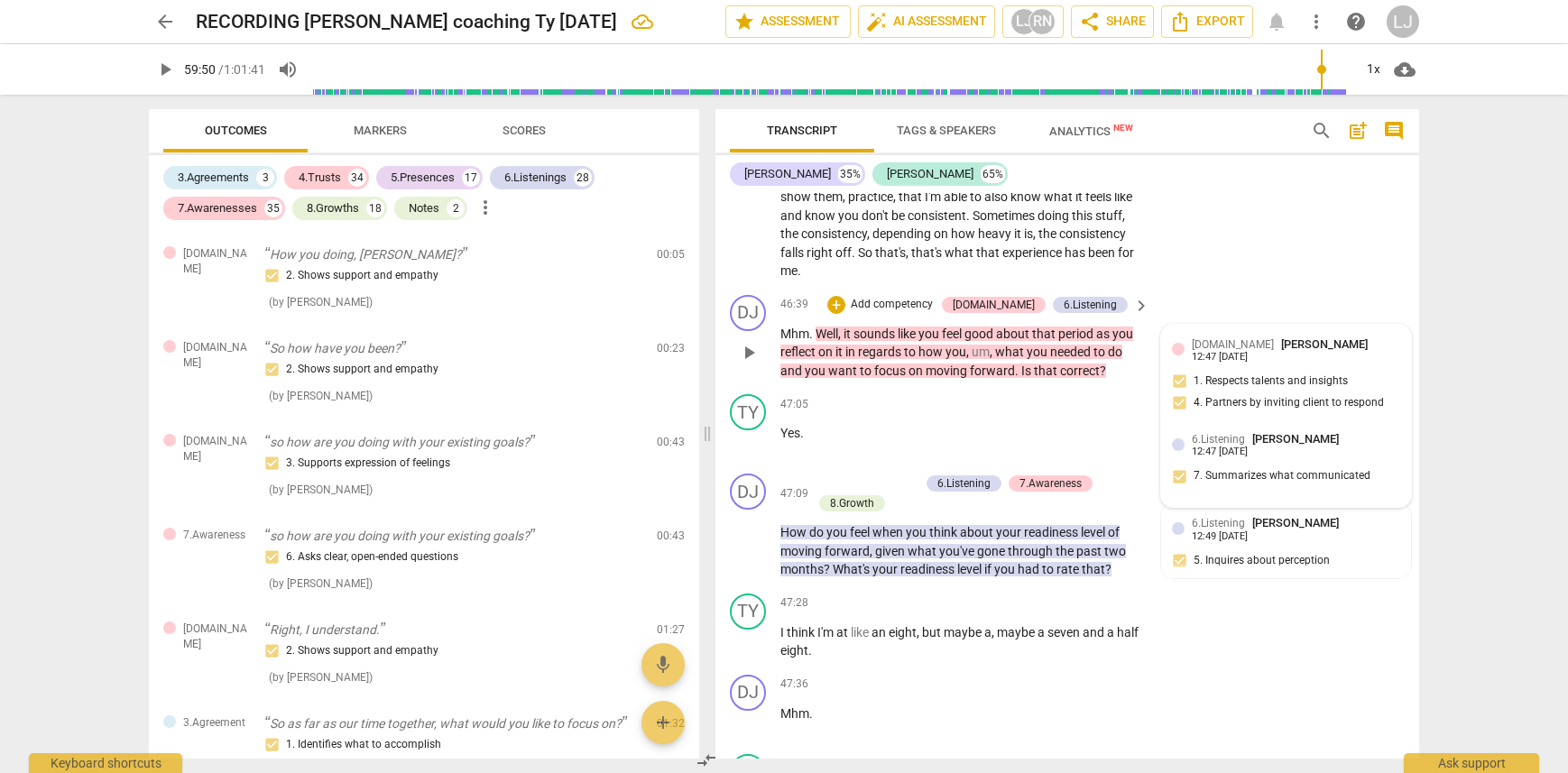
click at [1214, 423] on div "[DOMAIN_NAME] [PERSON_NAME] 12:47 [DATE] 1. Respects talents and insights 4. Pa…" at bounding box center [1286, 380] width 228 height 87
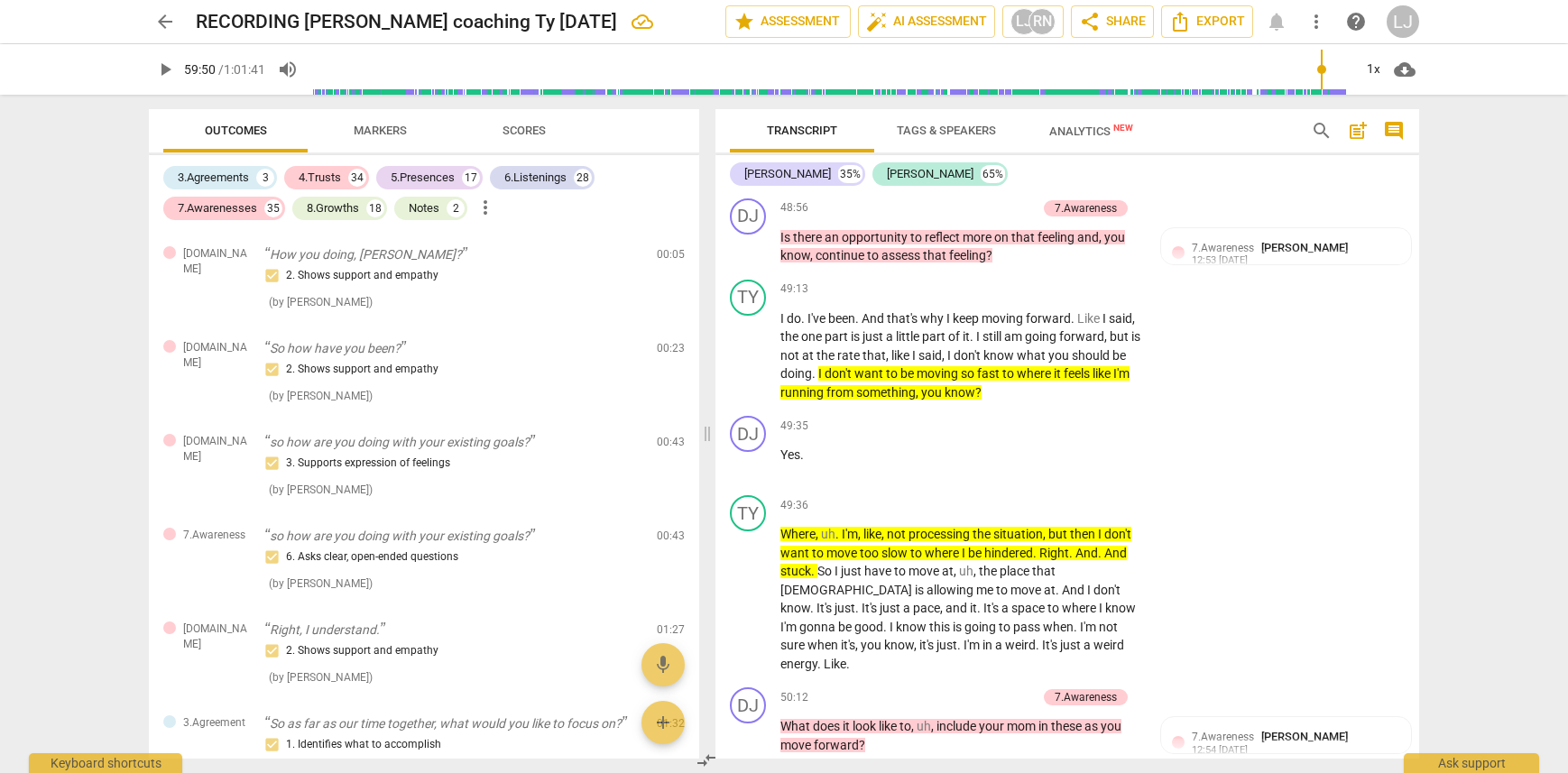
scroll to position [21387, 0]
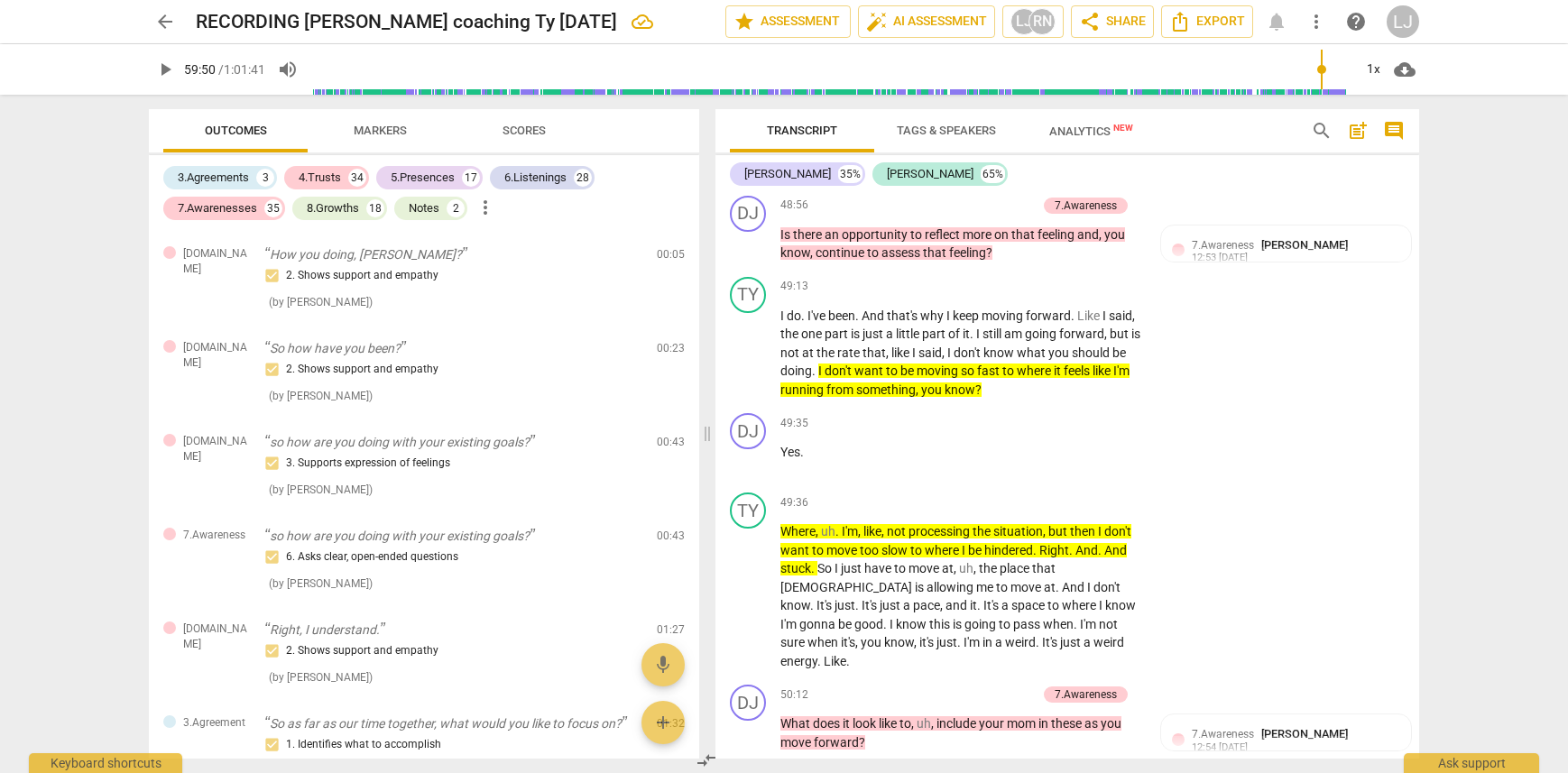
click at [1489, 278] on div "arrow_back RECORDING [PERSON_NAME] coaching Ty [DATE] edit star Assessment auto…" at bounding box center [784, 386] width 1568 height 773
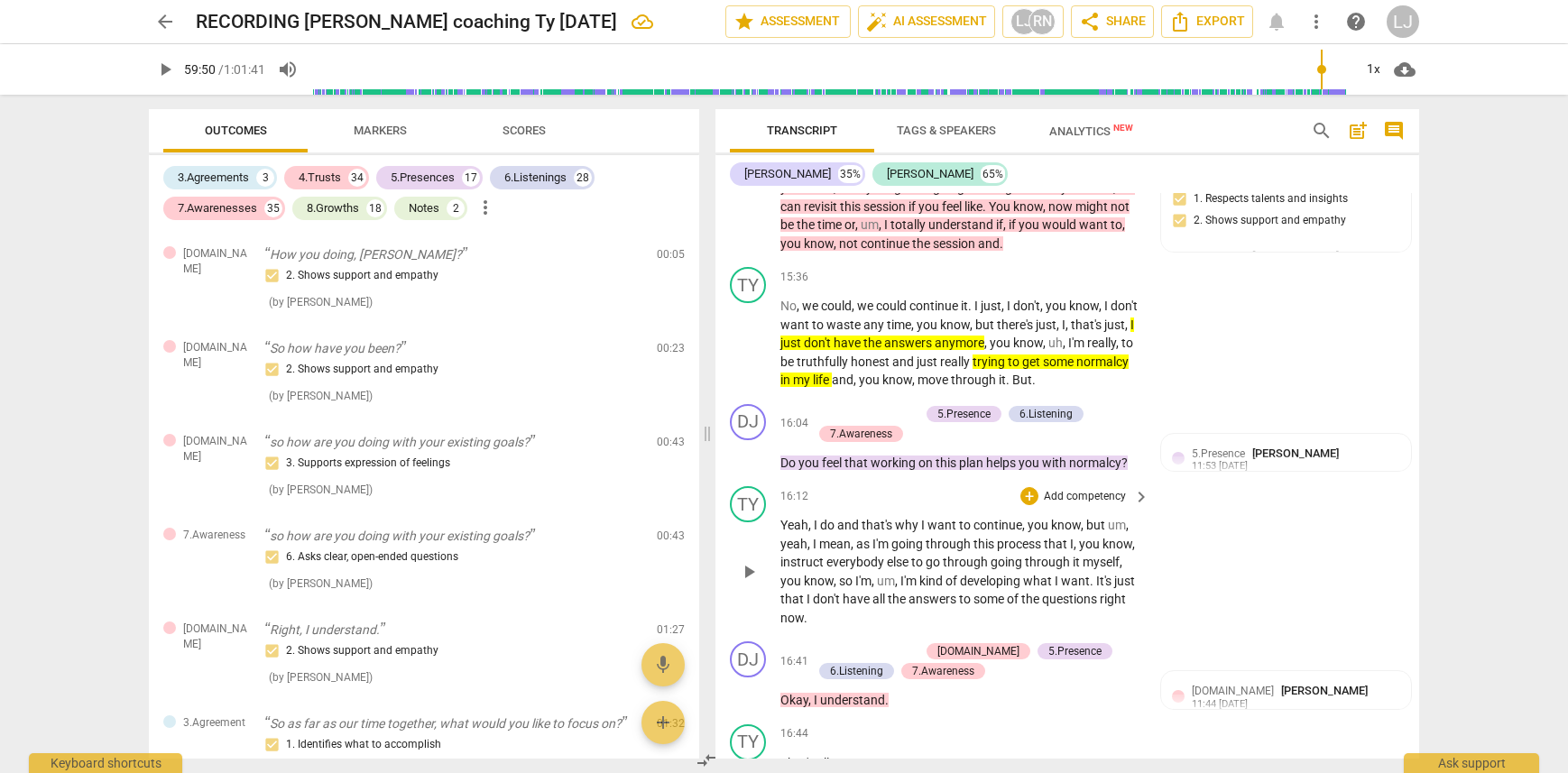
scroll to position [7915, 0]
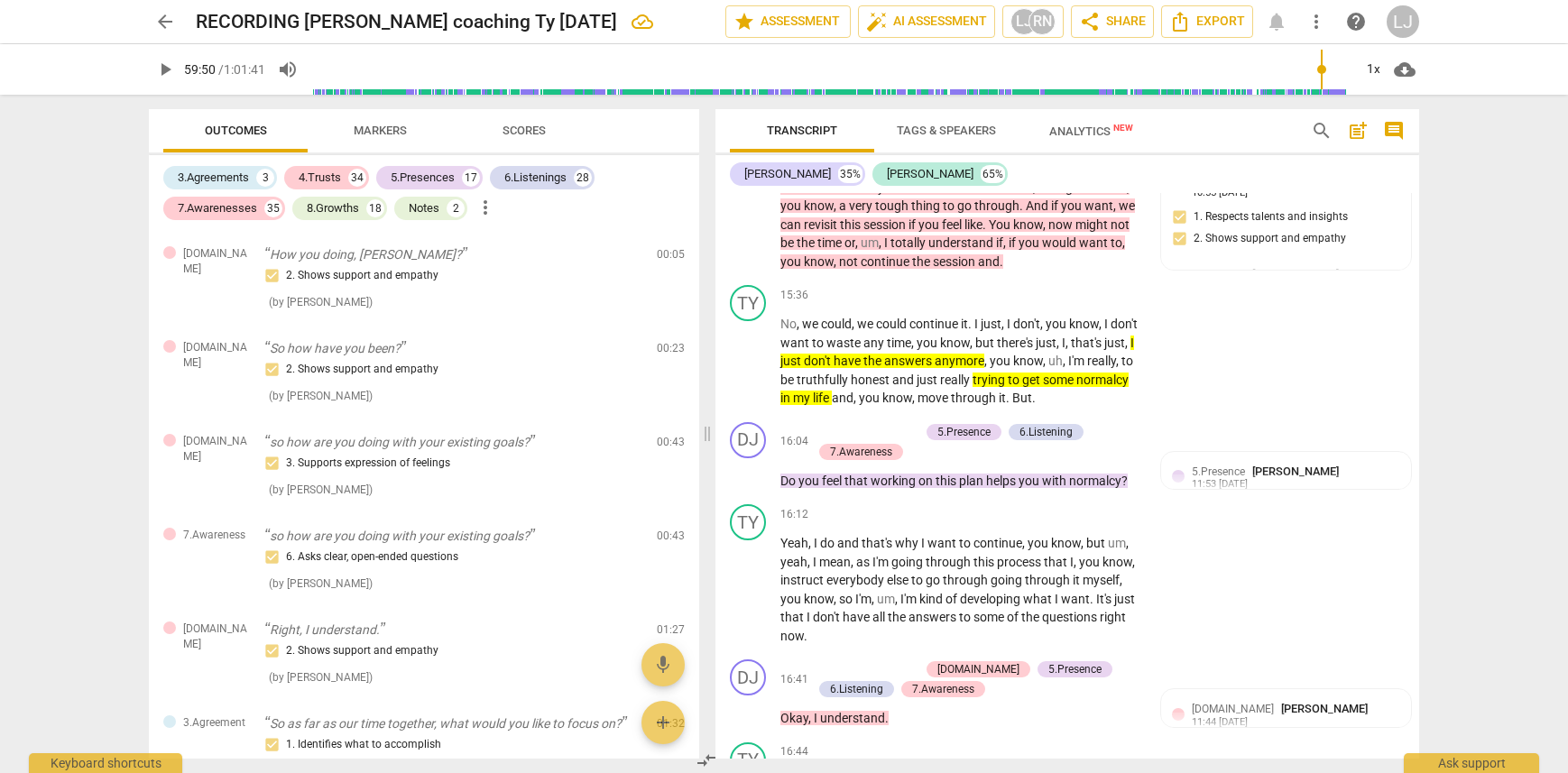
click at [1451, 234] on div "arrow_back RECORDING [PERSON_NAME] coaching Ty [DATE] edit star Assessment auto…" at bounding box center [784, 386] width 1568 height 773
click at [1502, 261] on div "arrow_back RECORDING [PERSON_NAME] coaching Ty [DATE] edit star Assessment auto…" at bounding box center [784, 386] width 1568 height 773
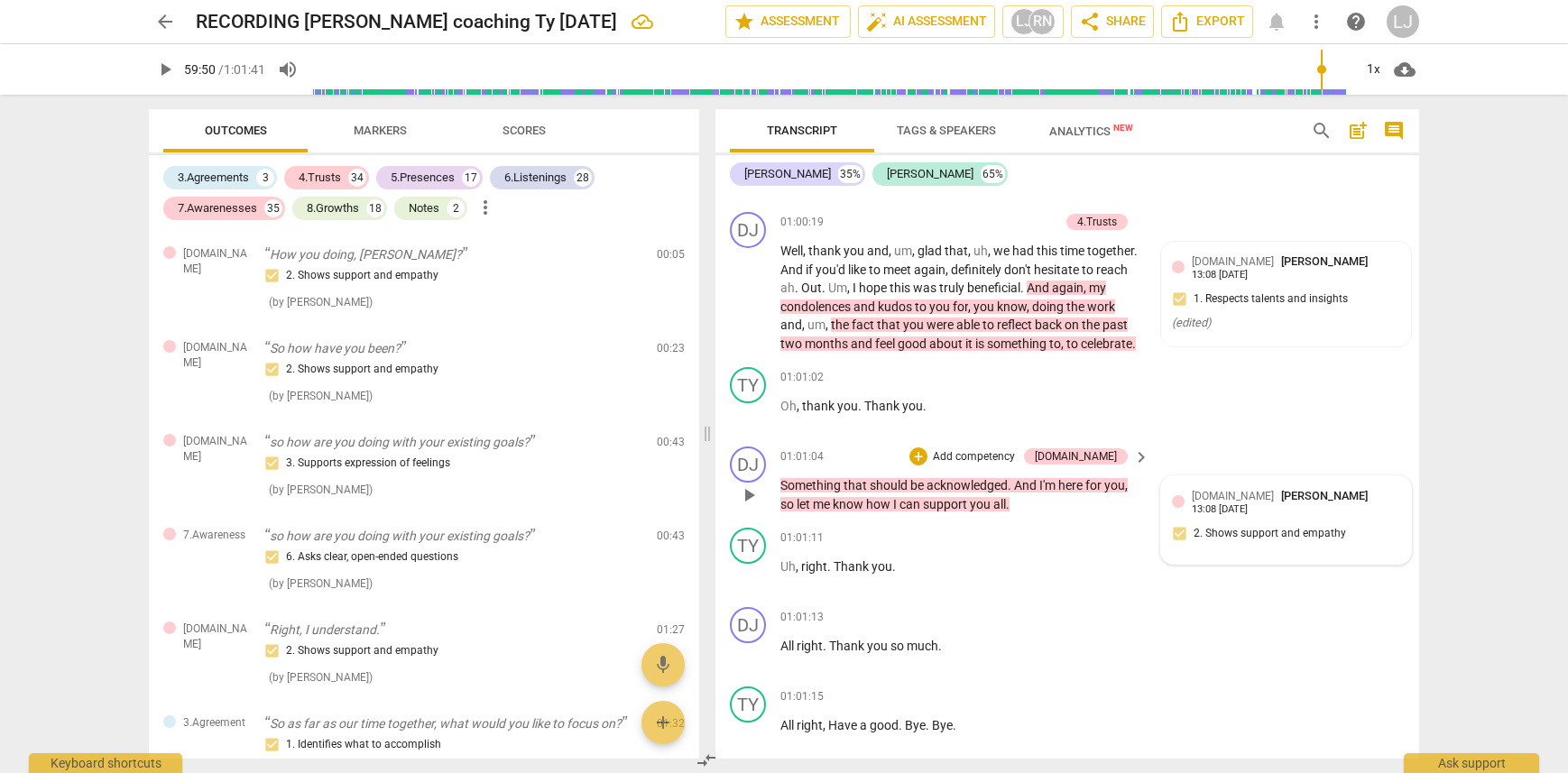
scroll to position [27452, 0]
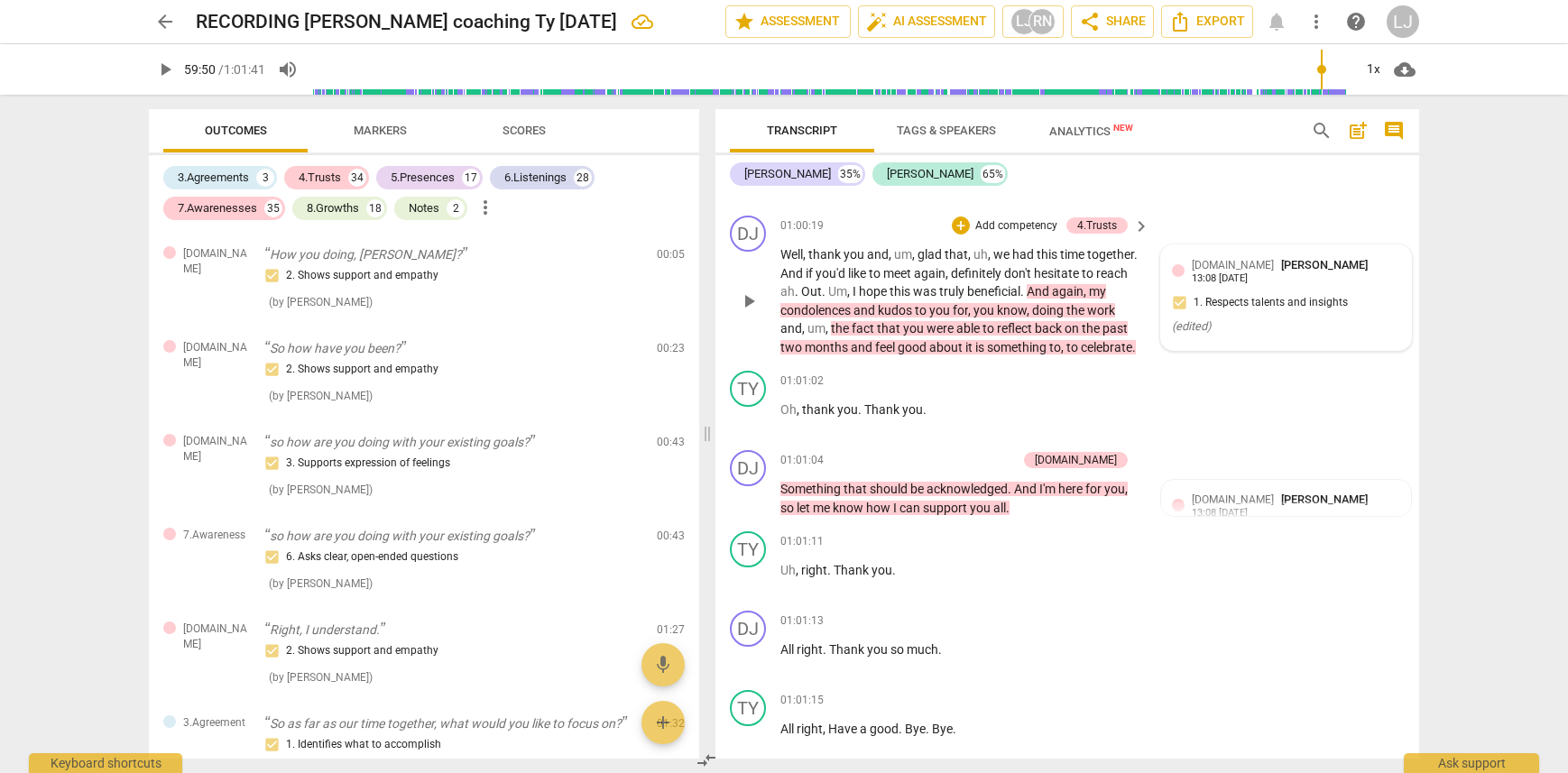
click at [1272, 340] on div "[DOMAIN_NAME] [PERSON_NAME] 13:08 [DATE] 1. Respects talents and insights ( edi…" at bounding box center [1286, 297] width 228 height 83
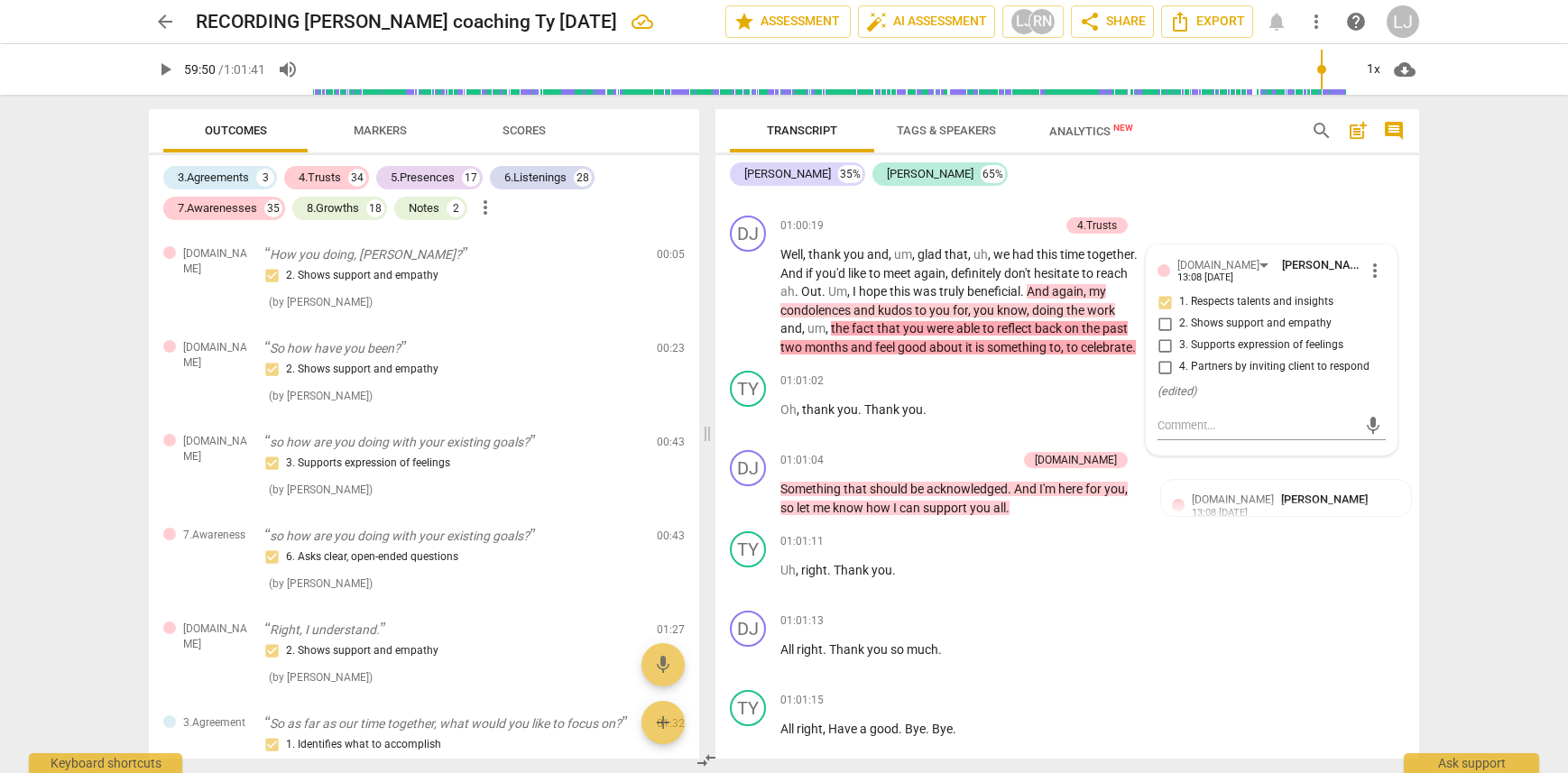
click at [1468, 390] on div "arrow_back RECORDING [PERSON_NAME] coaching Ty [DATE] edit star Assessment auto…" at bounding box center [784, 386] width 1568 height 773
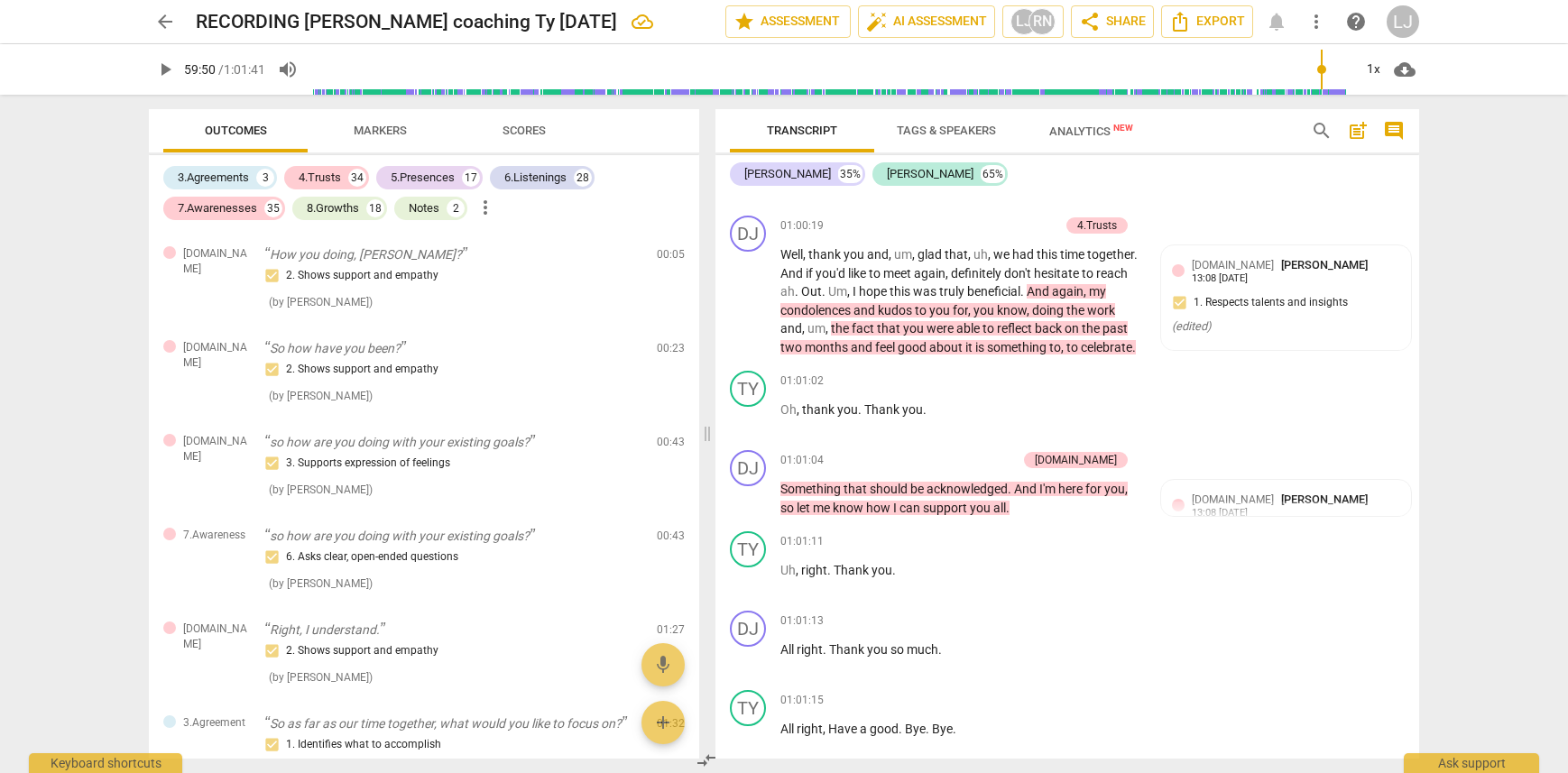
click at [1471, 437] on div "arrow_back RECORDING [PERSON_NAME] coaching Ty [DATE] edit star Assessment auto…" at bounding box center [784, 386] width 1568 height 773
click at [1473, 182] on div "arrow_back RECORDING [PERSON_NAME] coaching Ty [DATE] edit star Assessment auto…" at bounding box center [784, 386] width 1568 height 773
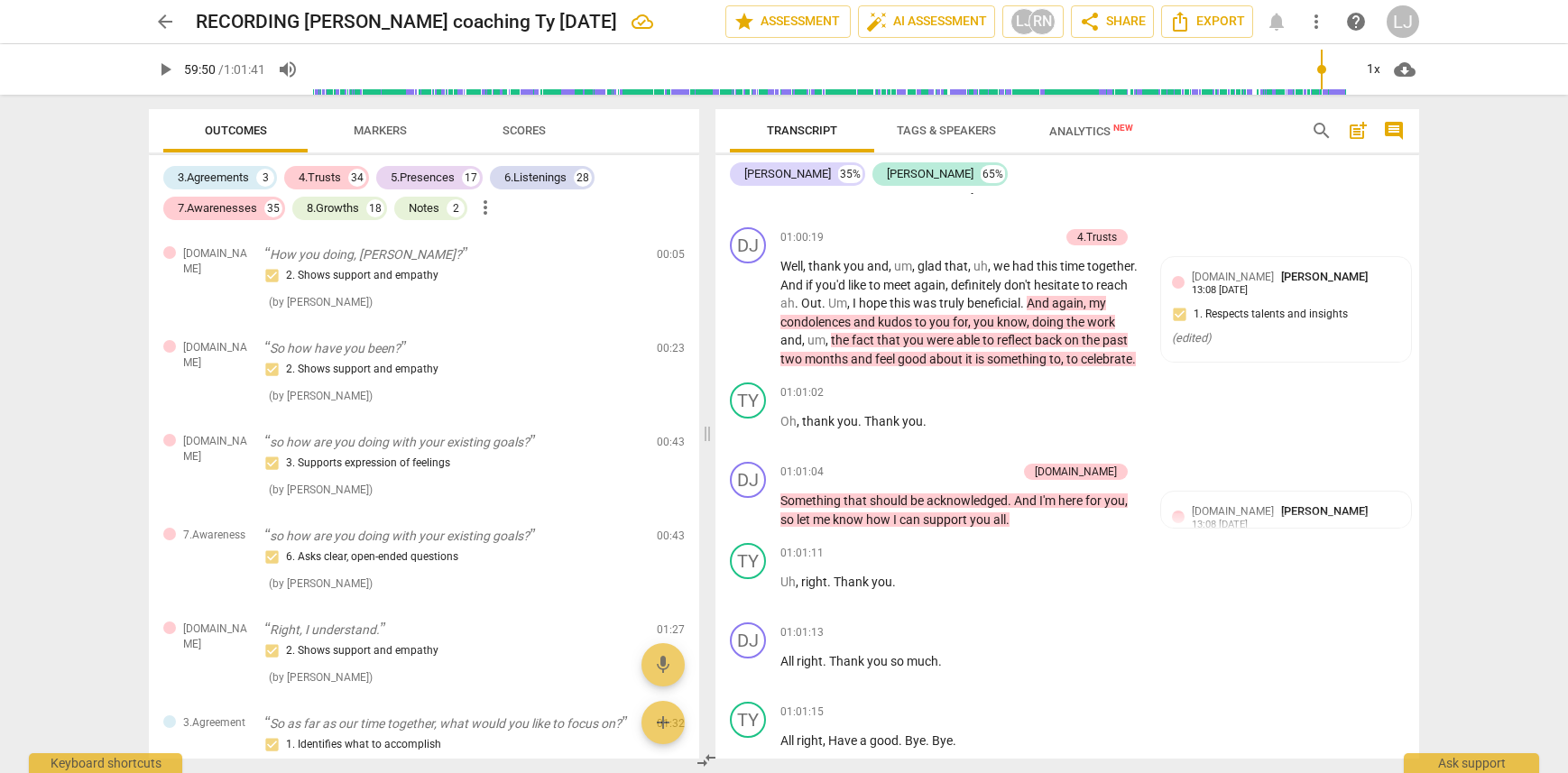
type input "3590"
